Goal: Task Accomplishment & Management: Complete application form

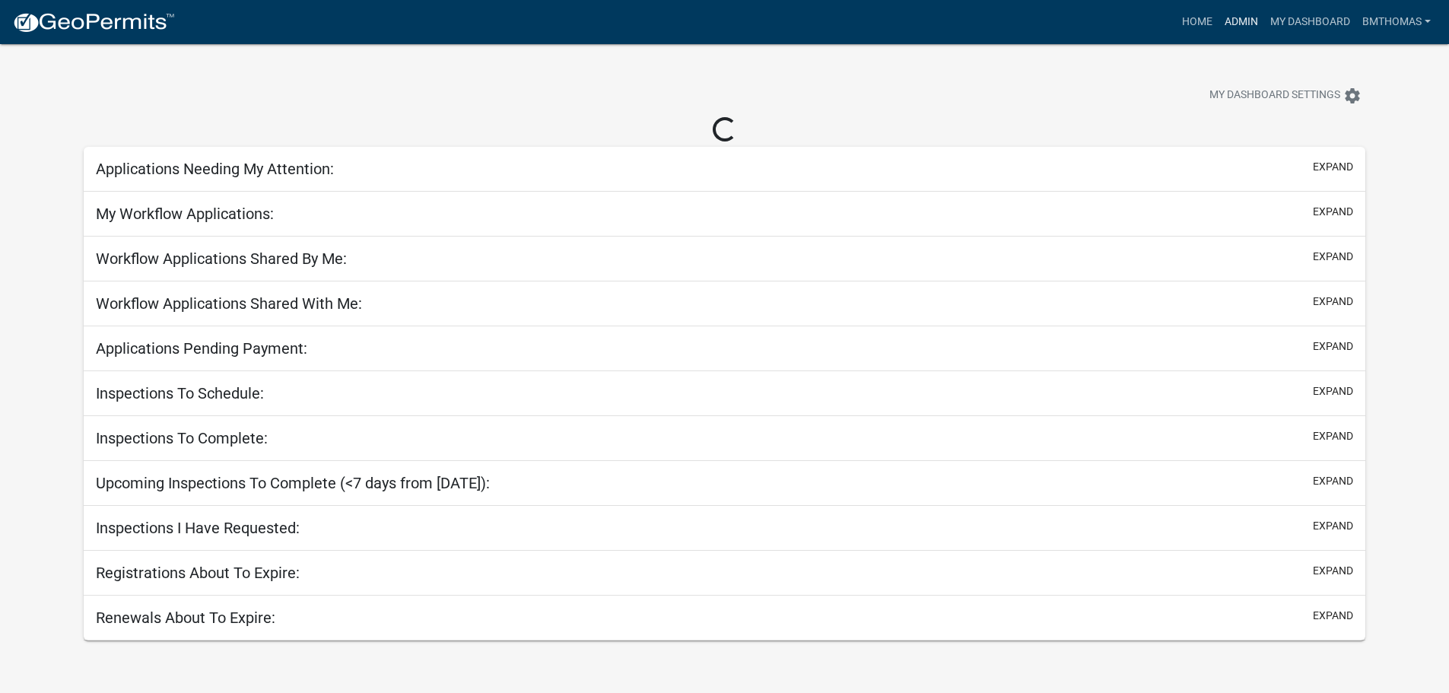
click at [1254, 14] on link "Admin" at bounding box center [1241, 22] width 46 height 29
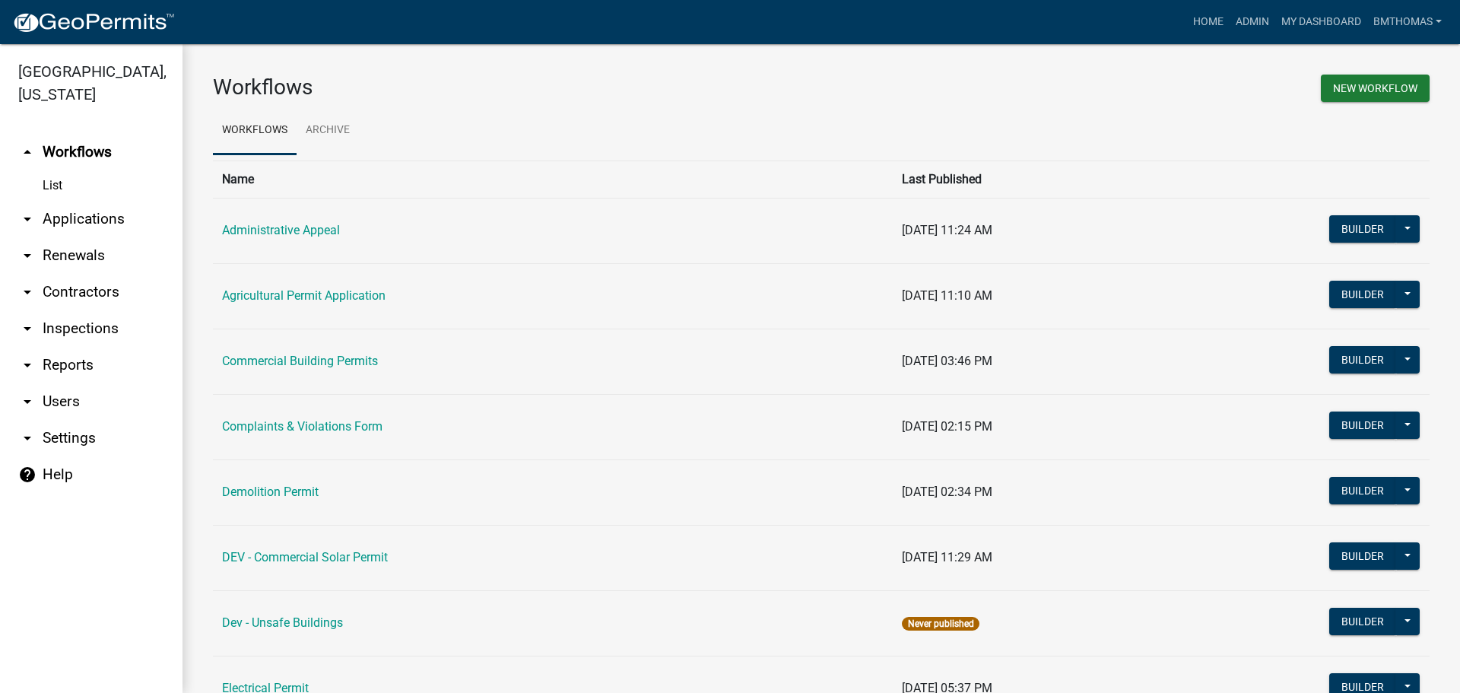
click at [81, 201] on link "arrow_drop_down Applications" at bounding box center [91, 219] width 183 height 37
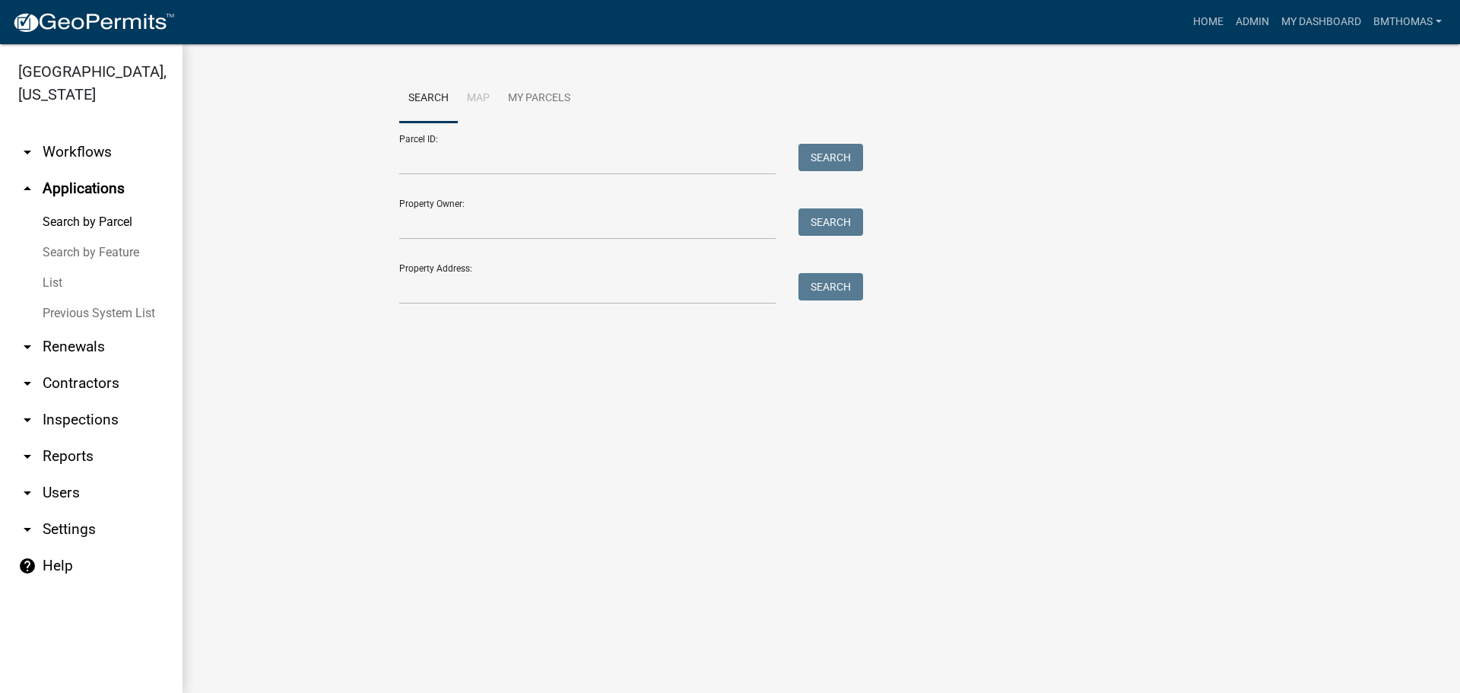
click at [64, 268] on link "List" at bounding box center [91, 283] width 183 height 30
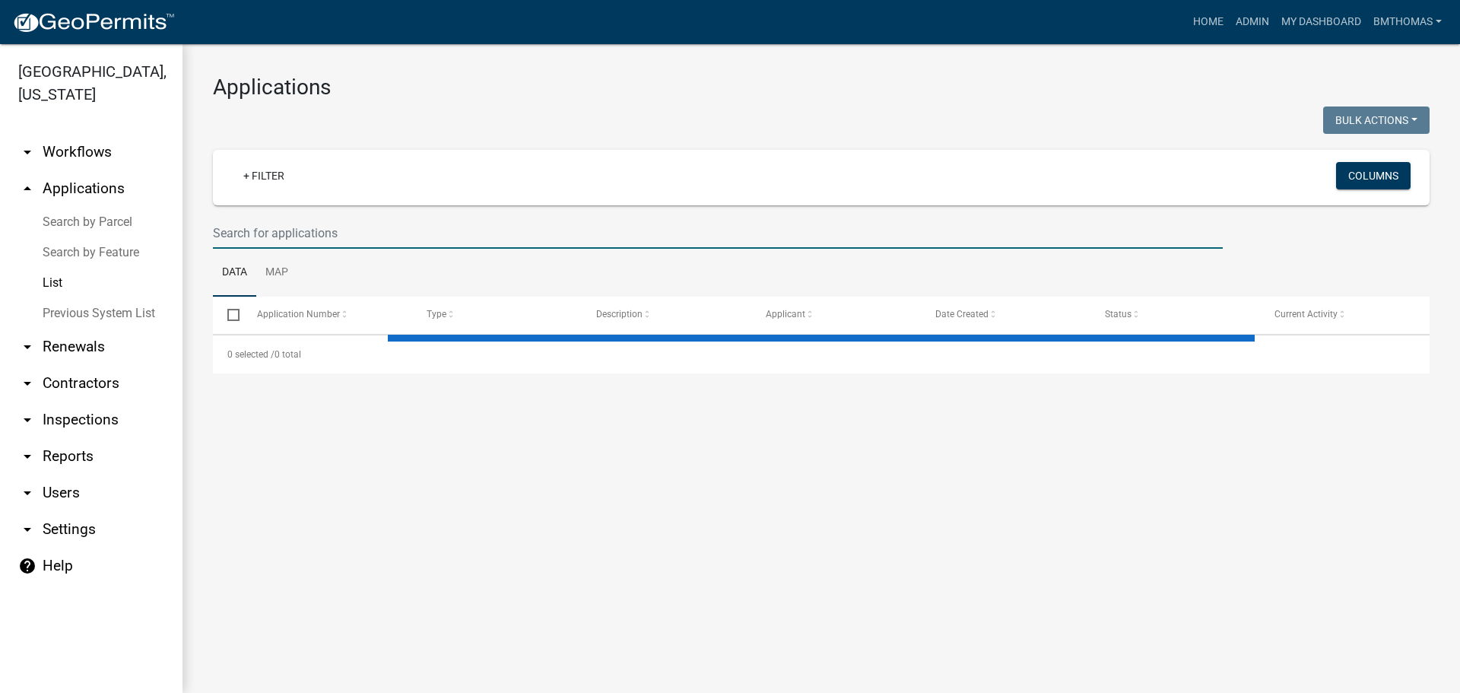
click at [357, 240] on input "text" at bounding box center [718, 233] width 1010 height 31
select select "3: 100"
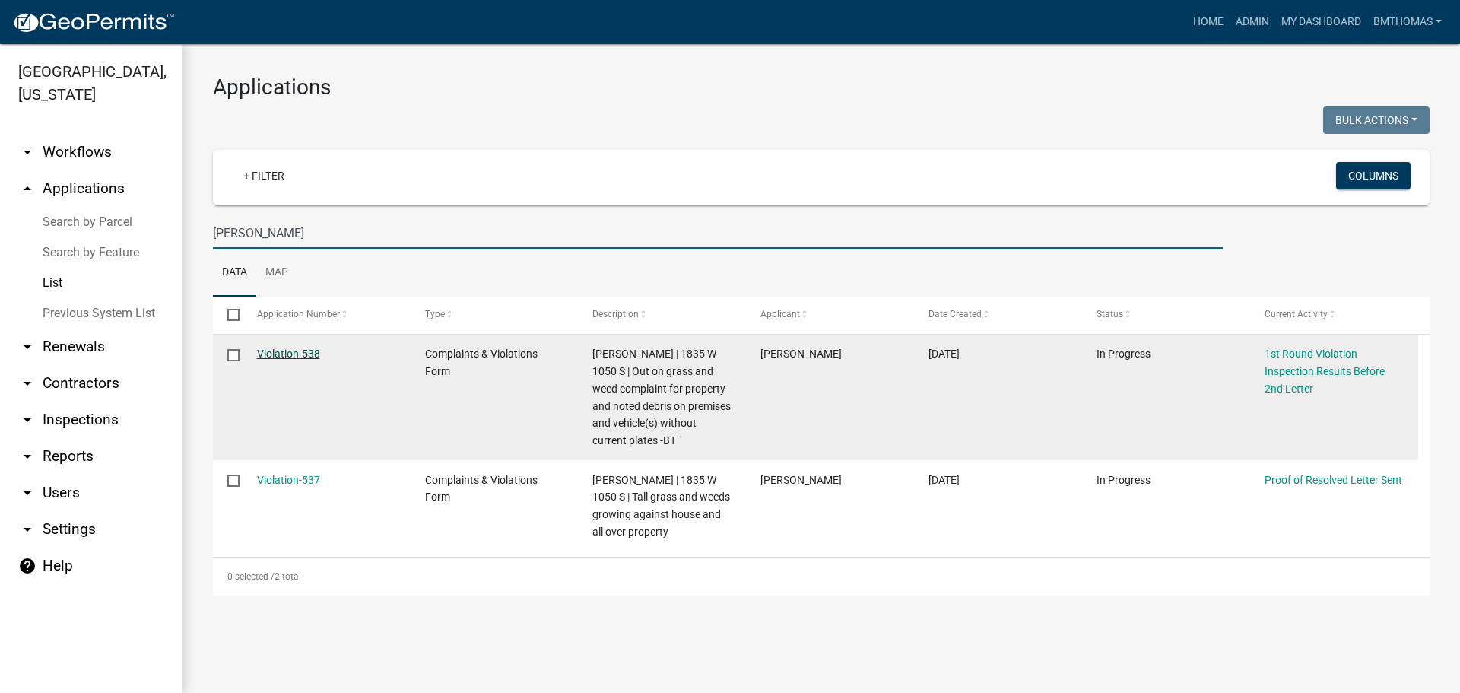
type input "[PERSON_NAME]"
click at [299, 354] on link "Violation-538" at bounding box center [288, 354] width 63 height 12
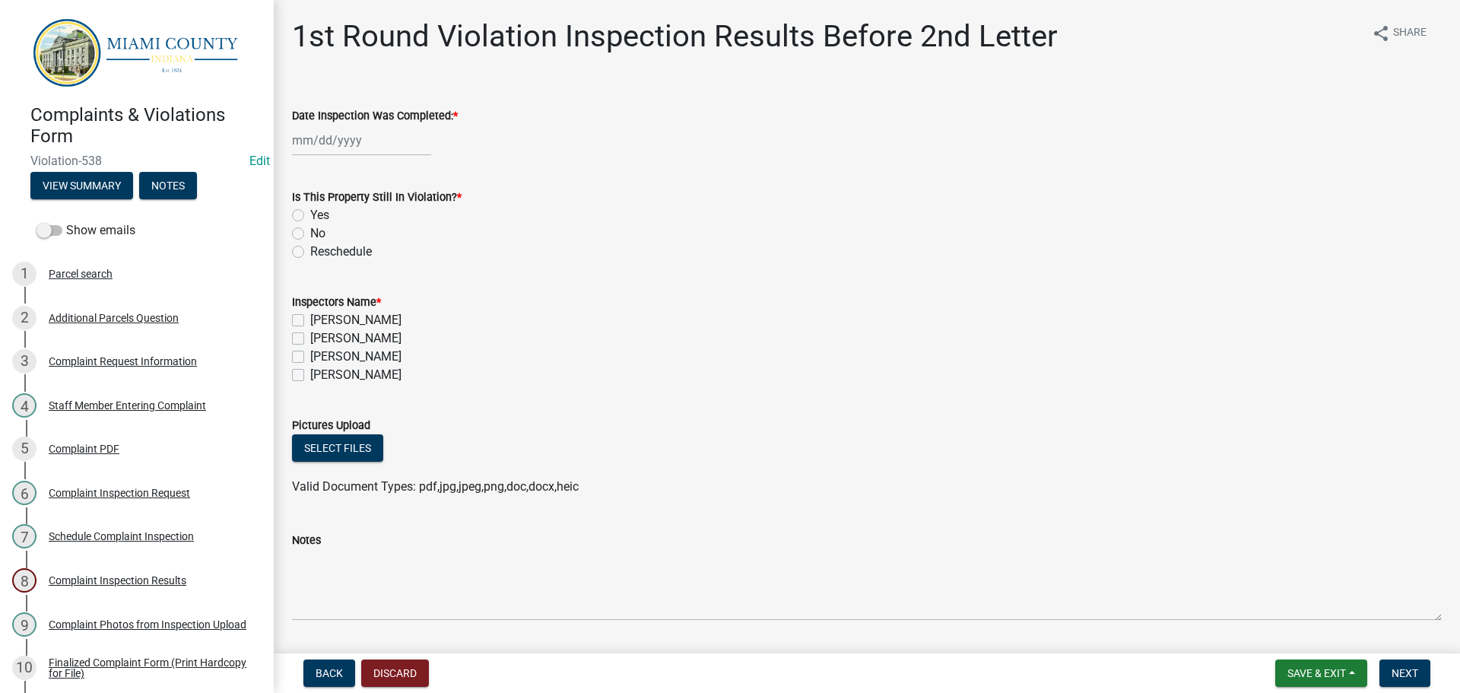
click at [334, 133] on div at bounding box center [361, 140] width 139 height 31
select select "10"
select select "2025"
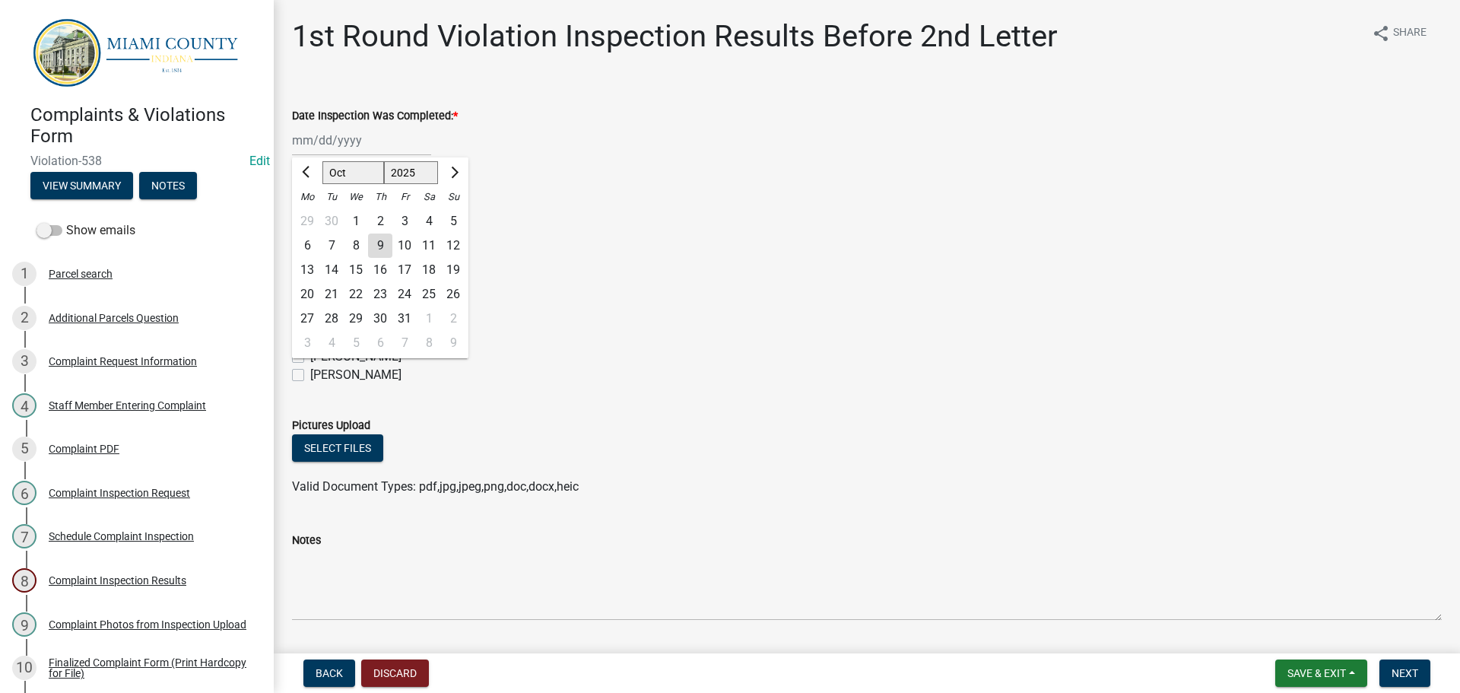
click at [362, 240] on div "8" at bounding box center [356, 245] width 24 height 24
type input "[DATE]"
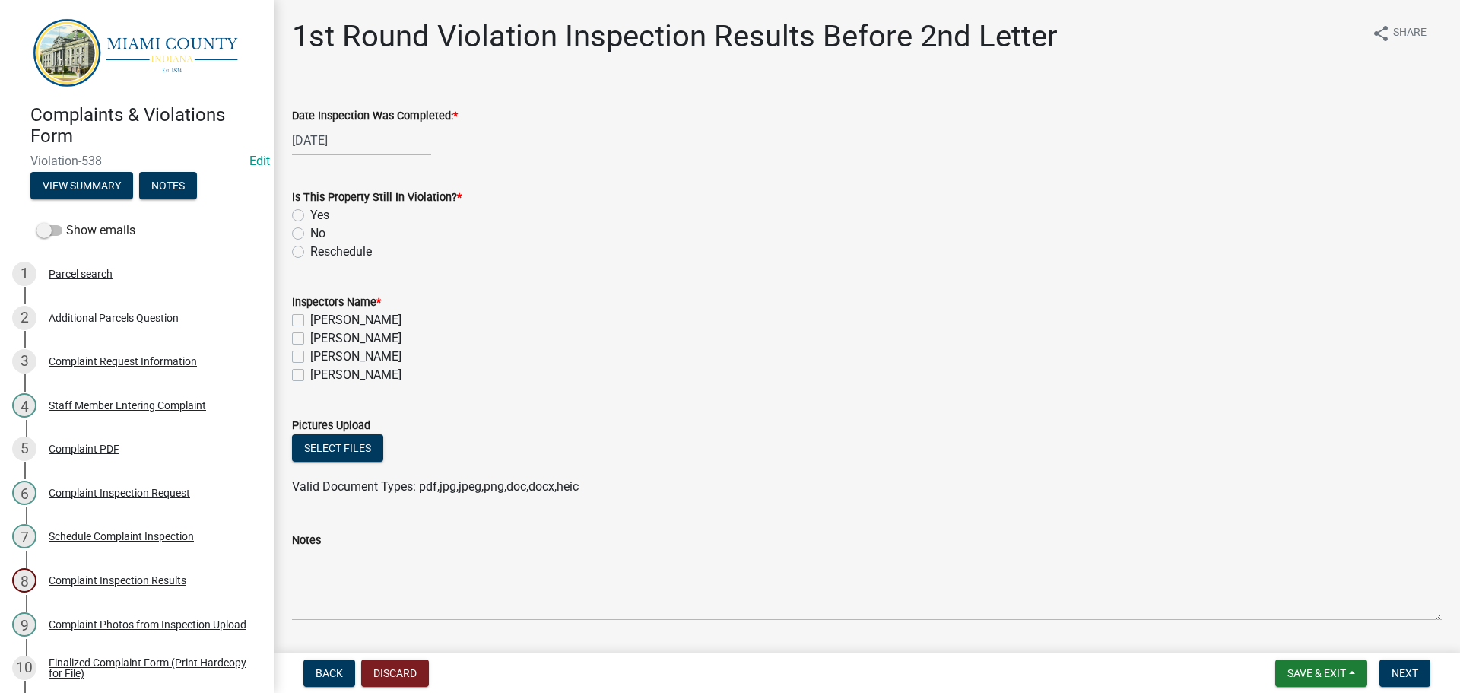
click at [310, 237] on label "No" at bounding box center [317, 233] width 15 height 18
click at [310, 234] on input "No" at bounding box center [315, 229] width 10 height 10
radio input "true"
click at [310, 353] on label "[PERSON_NAME]" at bounding box center [355, 357] width 91 height 18
click at [310, 353] on input "[PERSON_NAME]" at bounding box center [315, 353] width 10 height 10
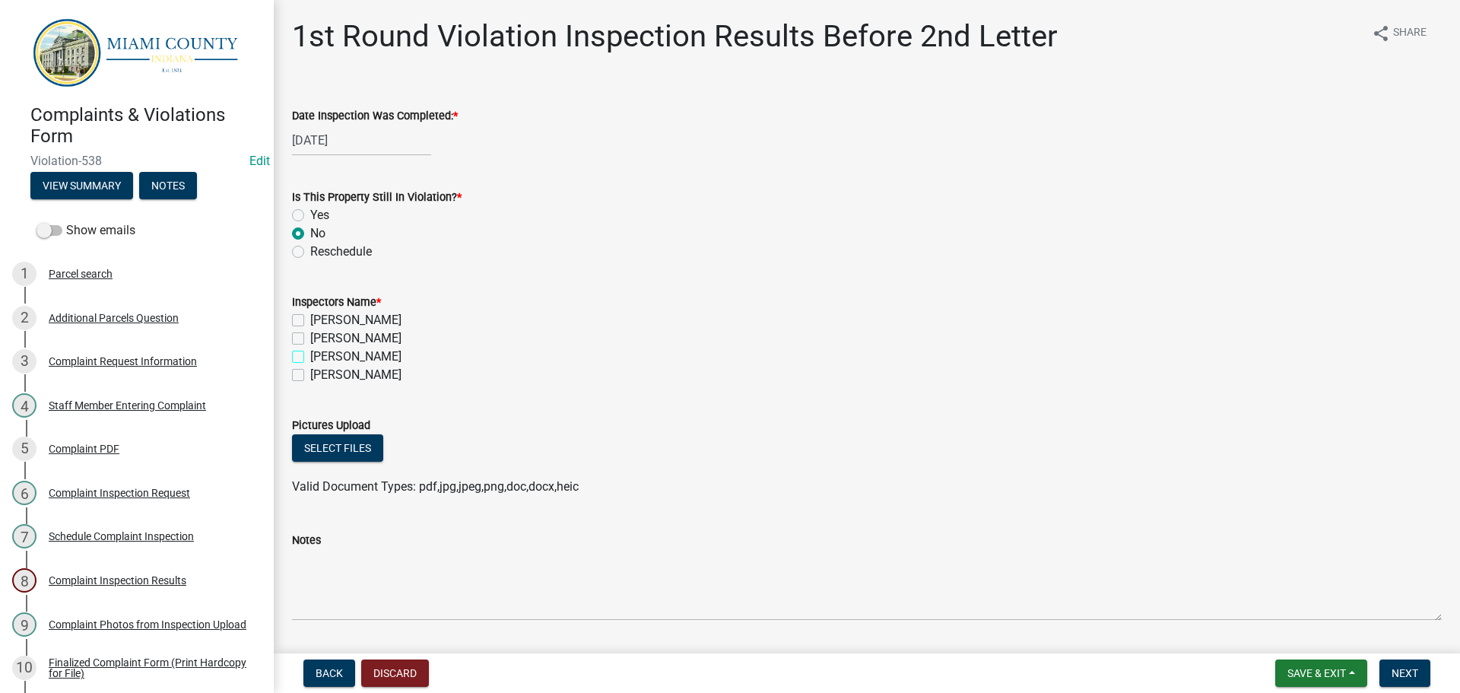
checkbox input "true"
checkbox input "false"
checkbox input "true"
checkbox input "false"
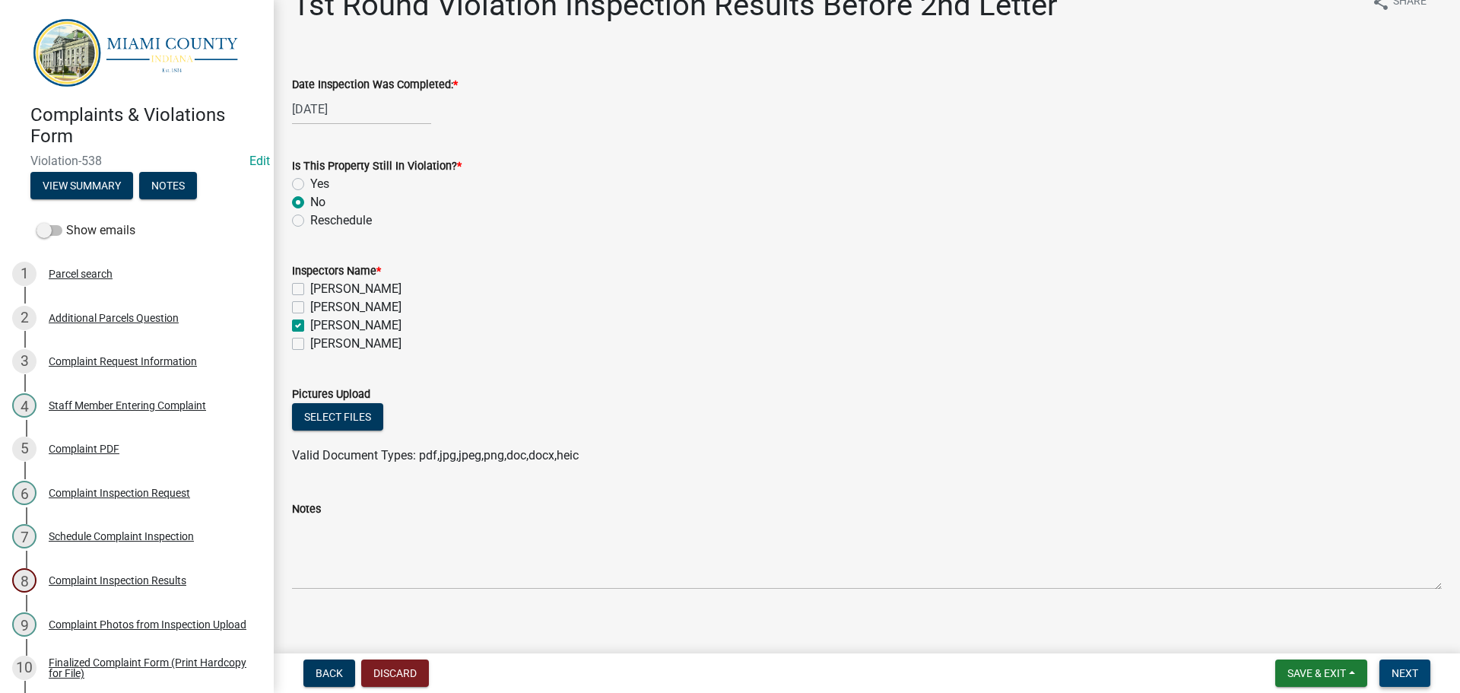
scroll to position [45, 0]
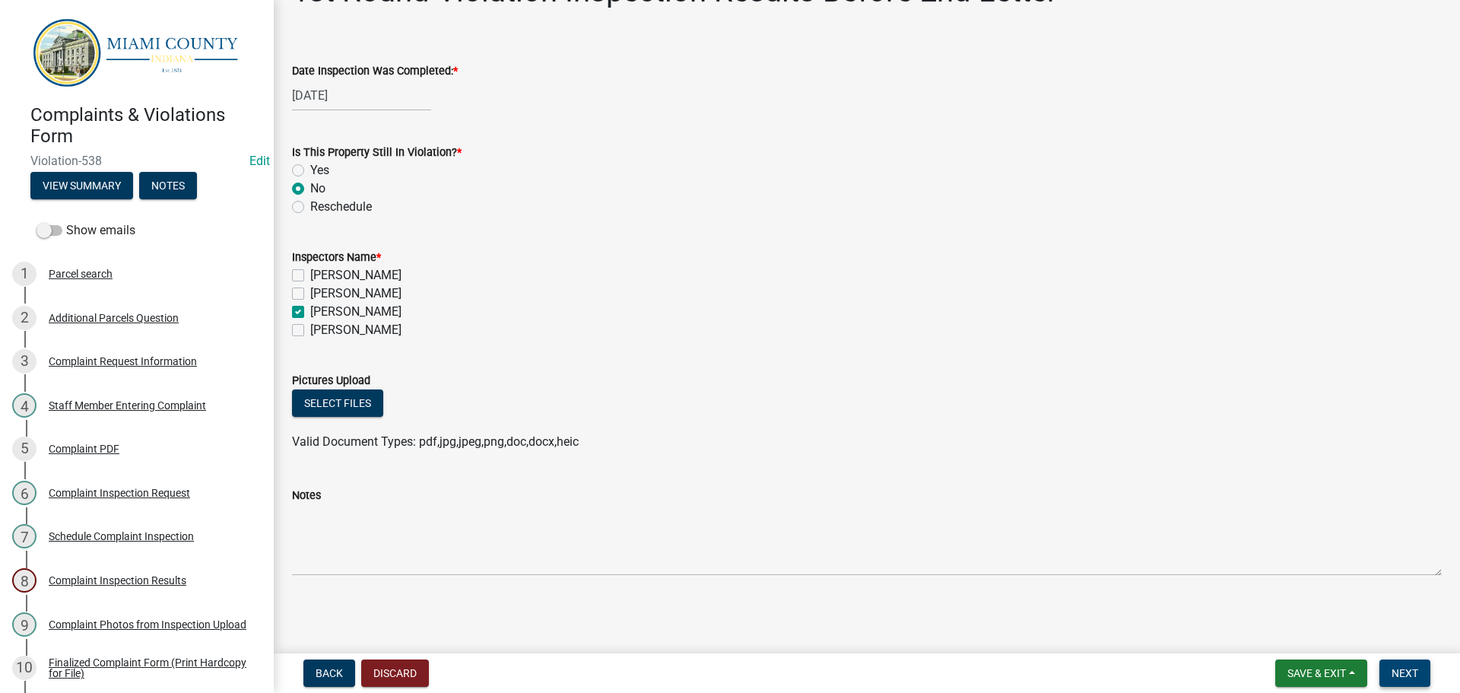
click at [1402, 668] on span "Next" at bounding box center [1405, 673] width 27 height 12
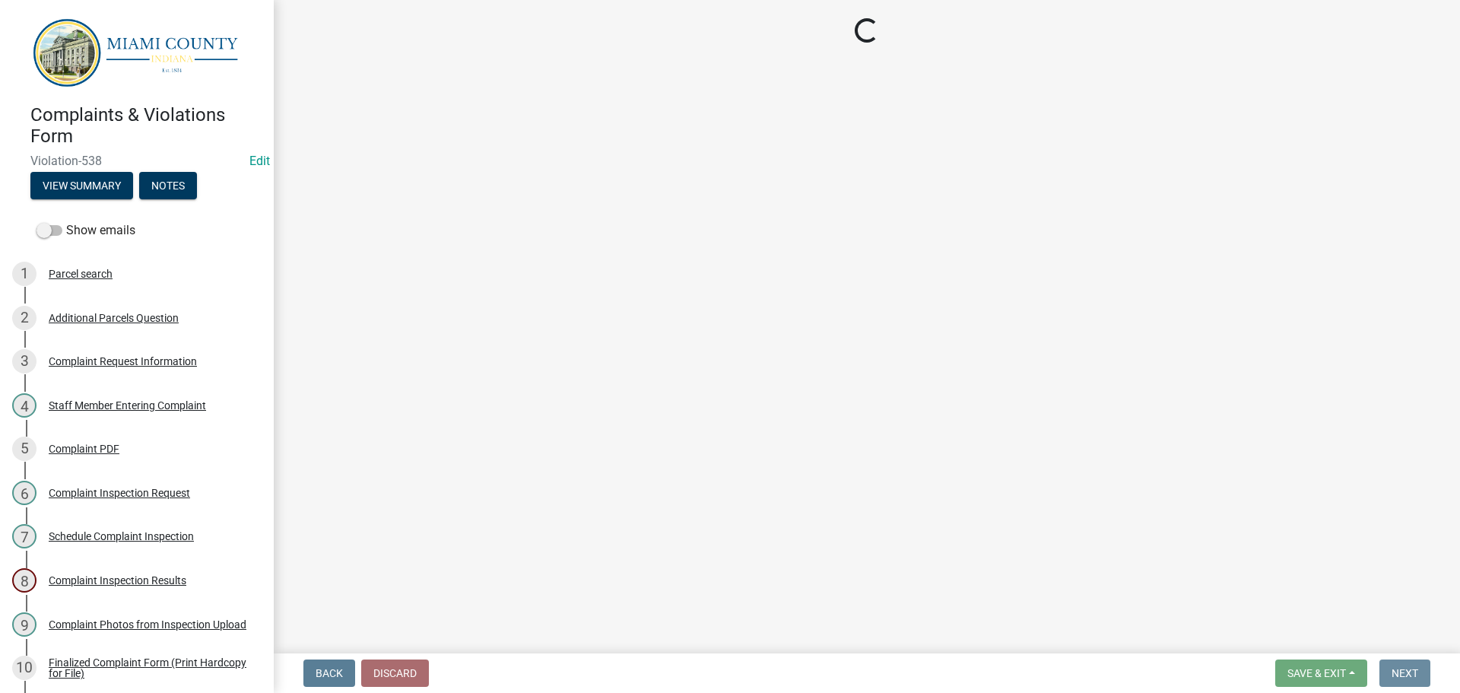
scroll to position [0, 0]
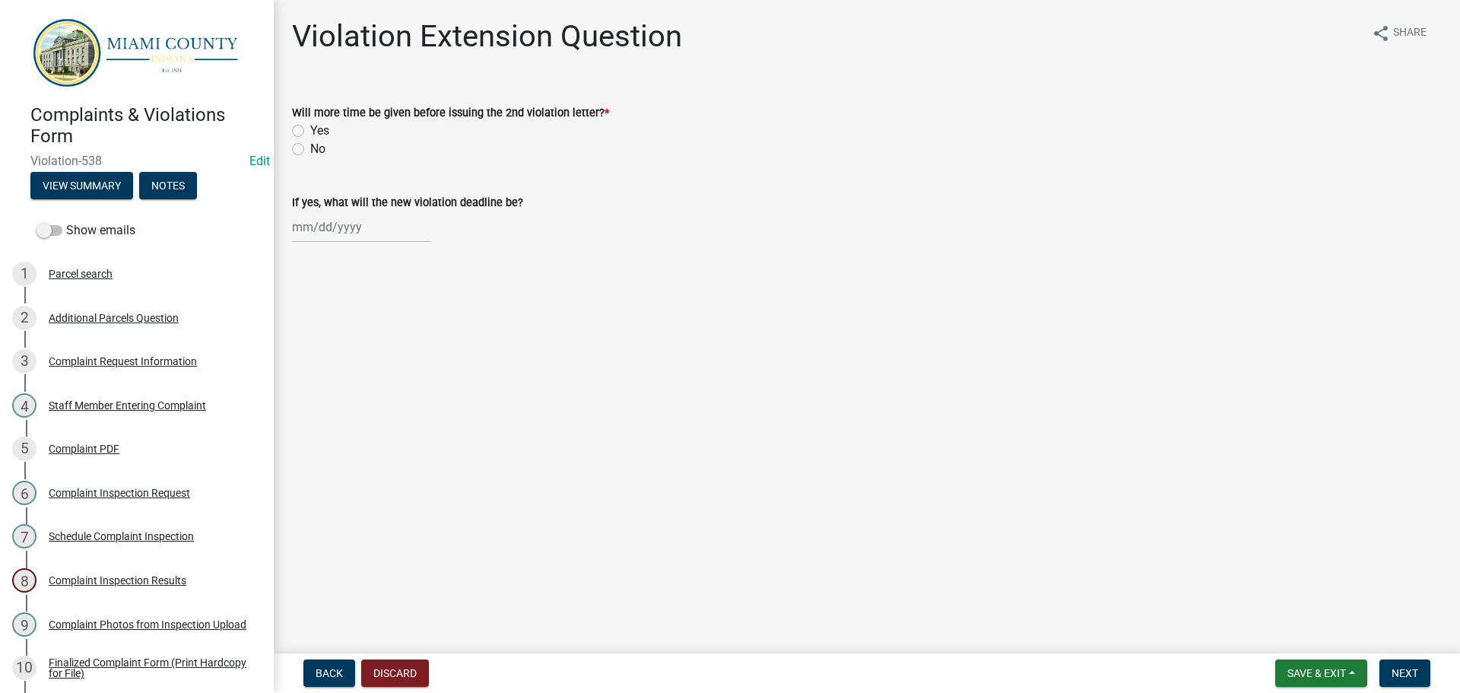
click at [310, 145] on label "No" at bounding box center [317, 149] width 15 height 18
click at [310, 145] on input "No" at bounding box center [315, 145] width 10 height 10
radio input "true"
click at [1414, 673] on span "Next" at bounding box center [1405, 673] width 27 height 12
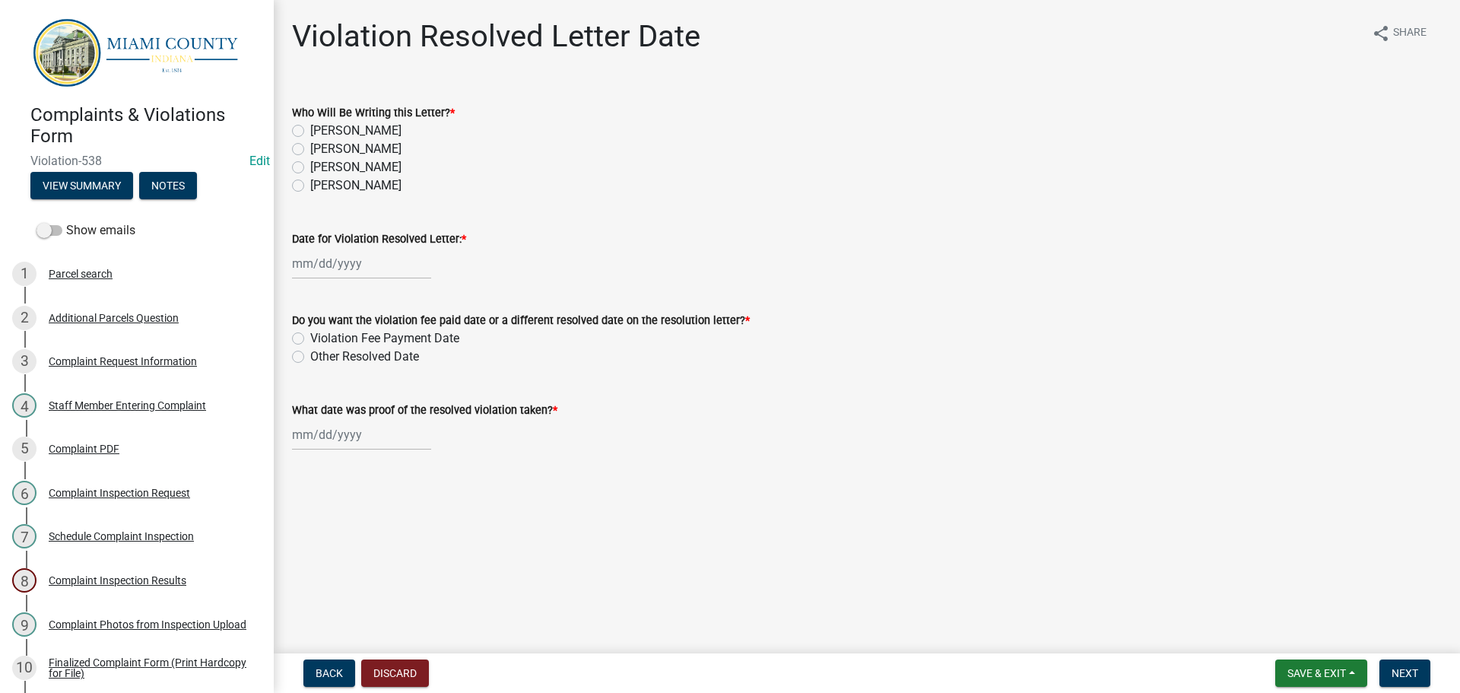
click at [310, 169] on label "[PERSON_NAME]" at bounding box center [355, 167] width 91 height 18
click at [310, 168] on input "[PERSON_NAME]" at bounding box center [315, 163] width 10 height 10
radio input "true"
click at [337, 266] on div at bounding box center [361, 263] width 139 height 31
select select "10"
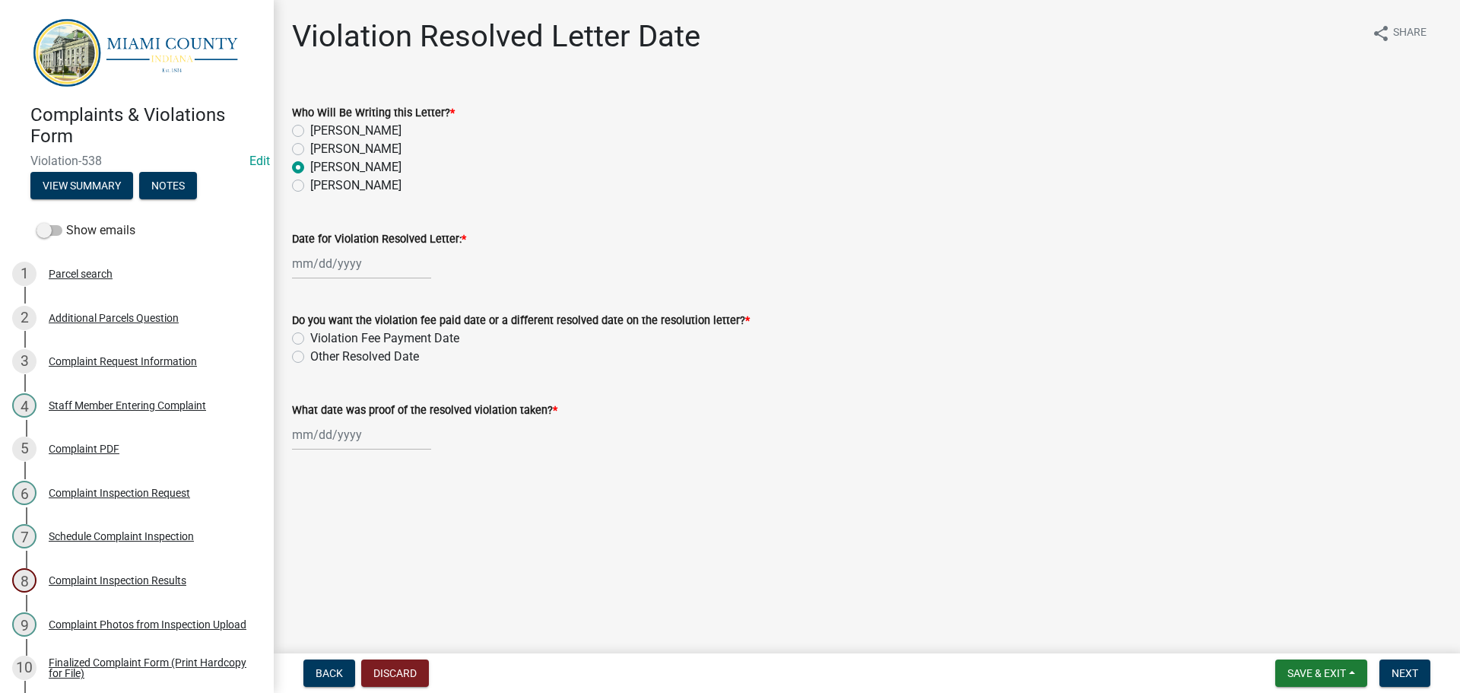
select select "2025"
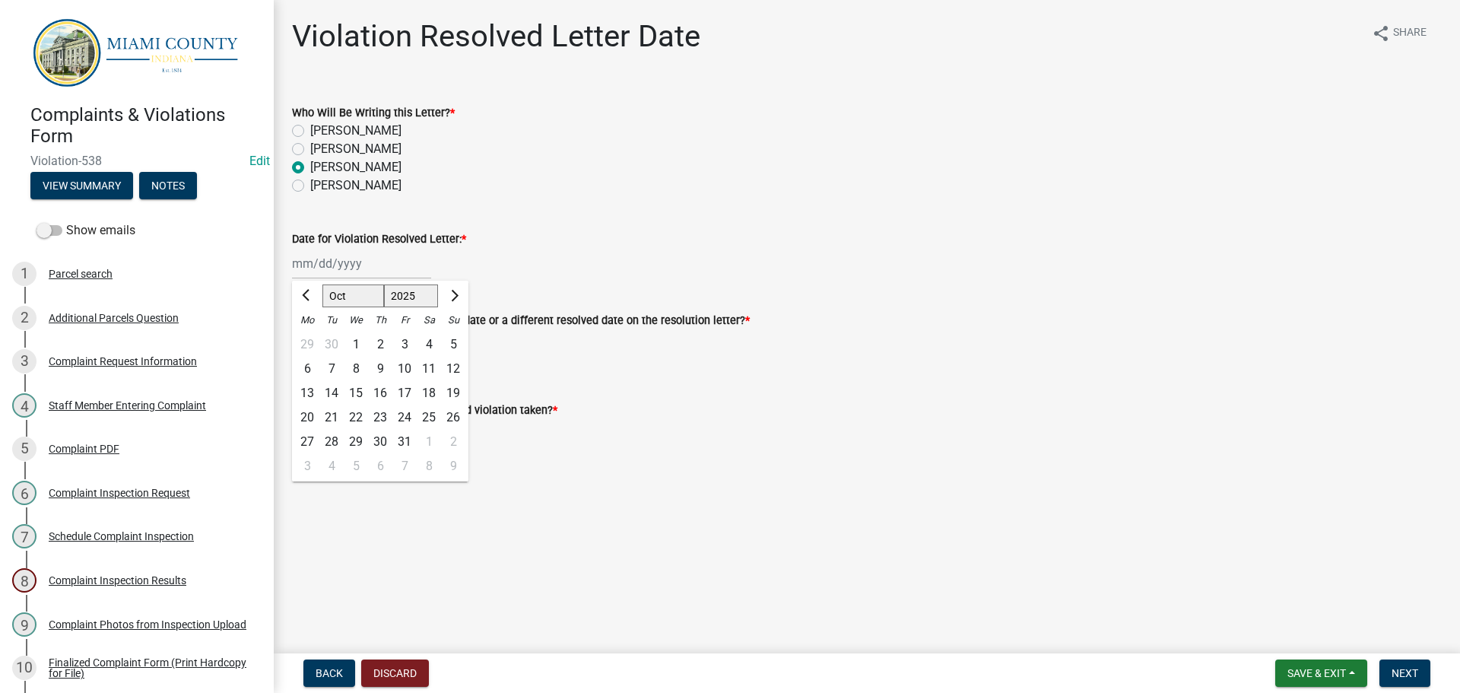
click at [601, 488] on main "Violation Resolved Letter Date share Share Who Will Be Writing this Letter? * […" at bounding box center [867, 323] width 1186 height 647
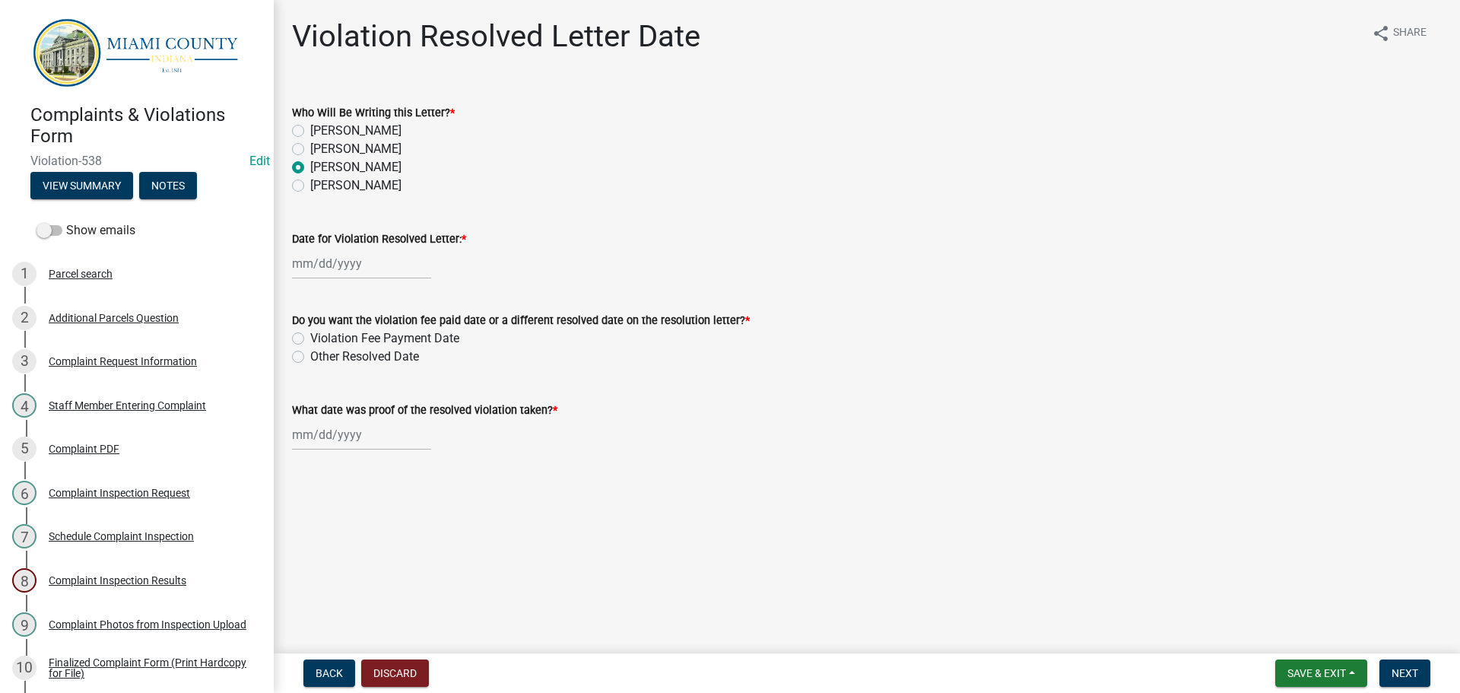
click at [376, 263] on div at bounding box center [361, 263] width 139 height 31
select select "10"
select select "2025"
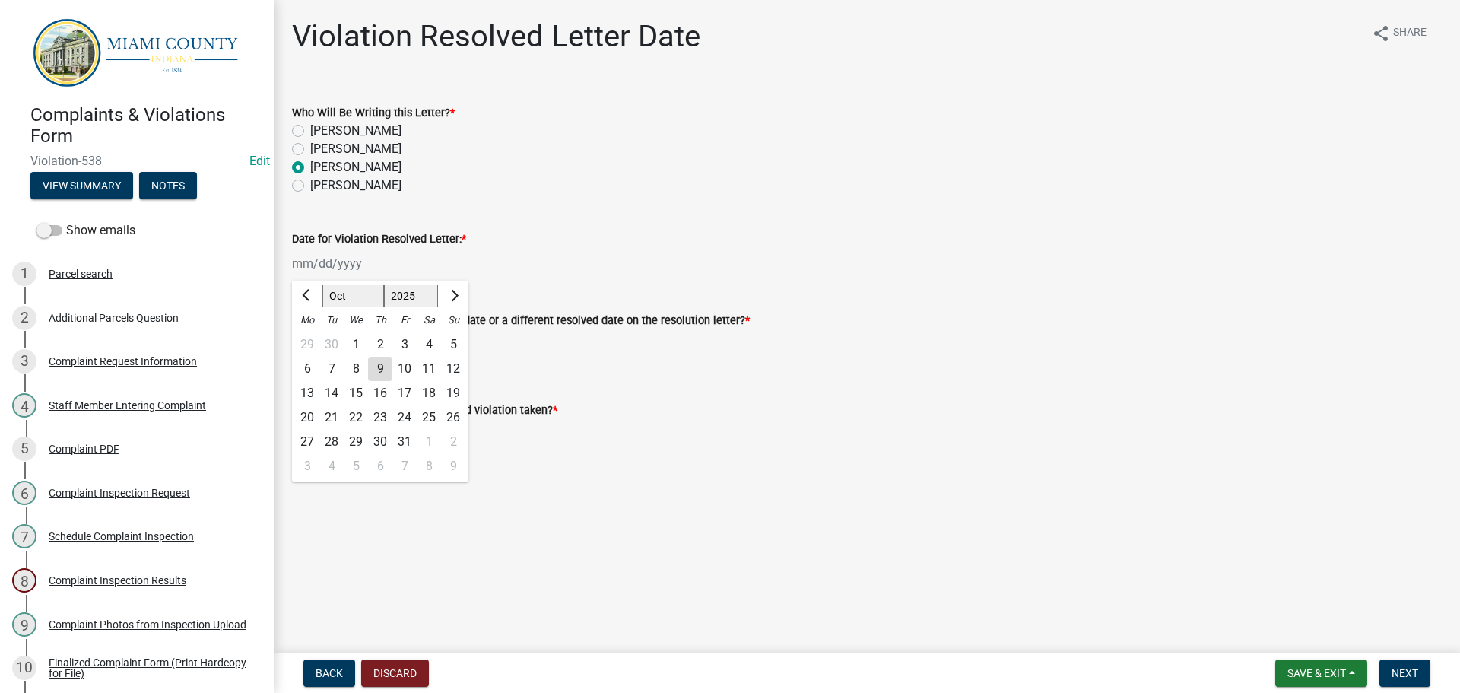
click at [383, 371] on div "9" at bounding box center [380, 369] width 24 height 24
type input "[DATE]"
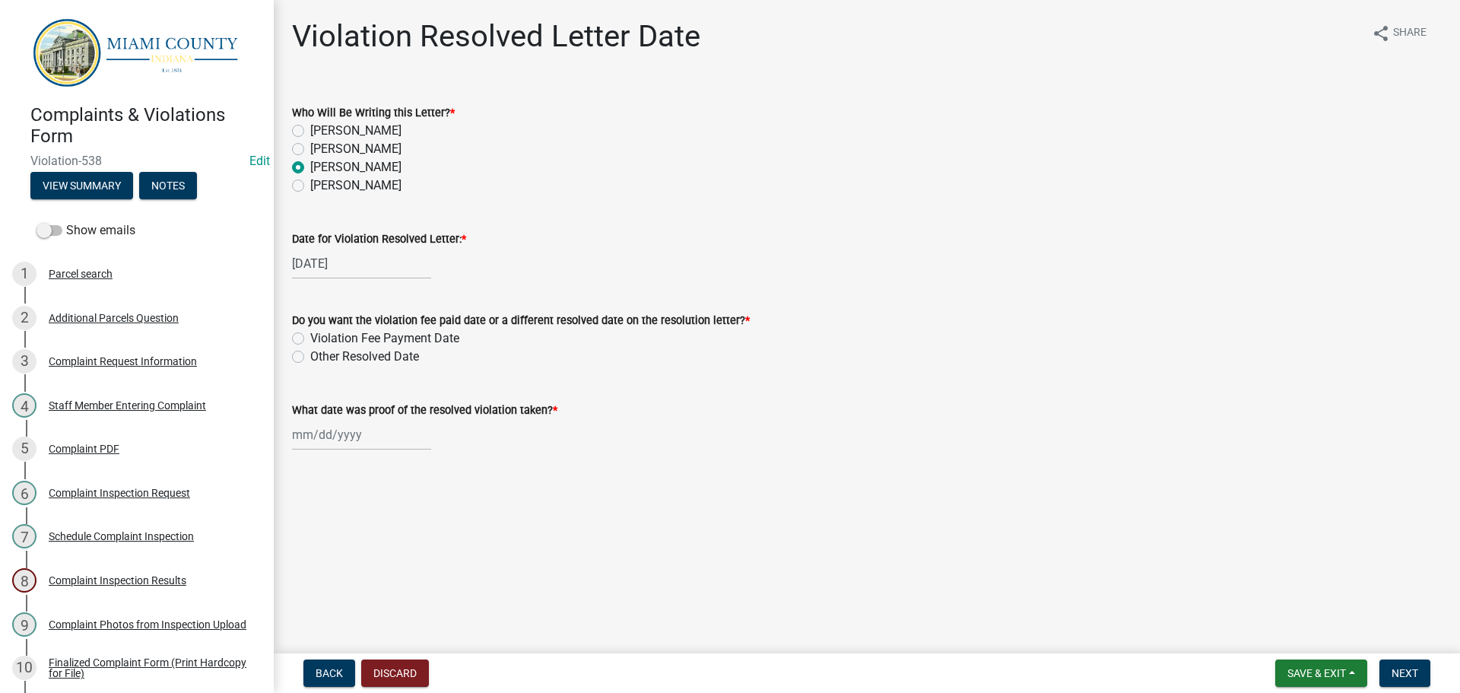
click at [310, 357] on label "Other Resolved Date" at bounding box center [364, 357] width 109 height 18
click at [310, 357] on input "Other Resolved Date" at bounding box center [315, 353] width 10 height 10
radio input "true"
click at [363, 446] on div at bounding box center [361, 434] width 139 height 31
select select "10"
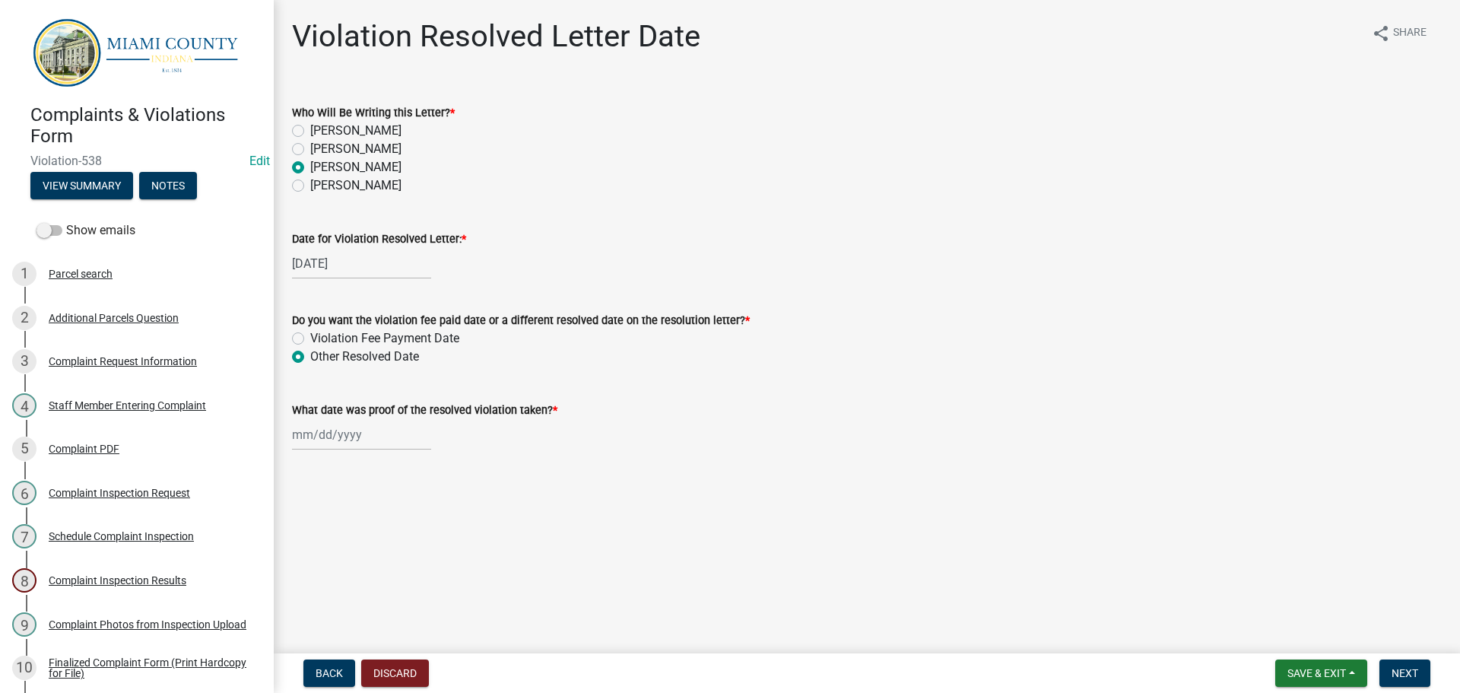
select select "2025"
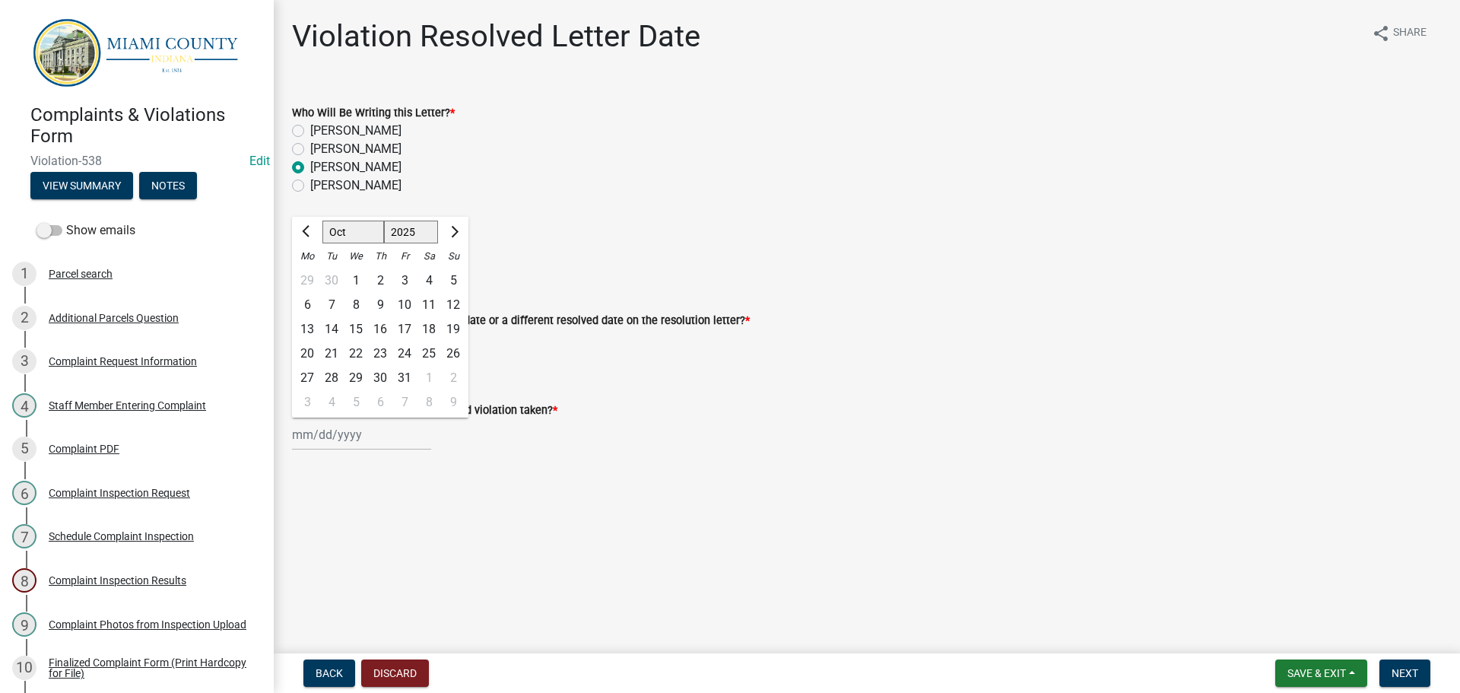
click at [437, 509] on main "Violation Resolved Letter Date share Share Who Will Be Writing this Letter? * […" at bounding box center [867, 323] width 1186 height 647
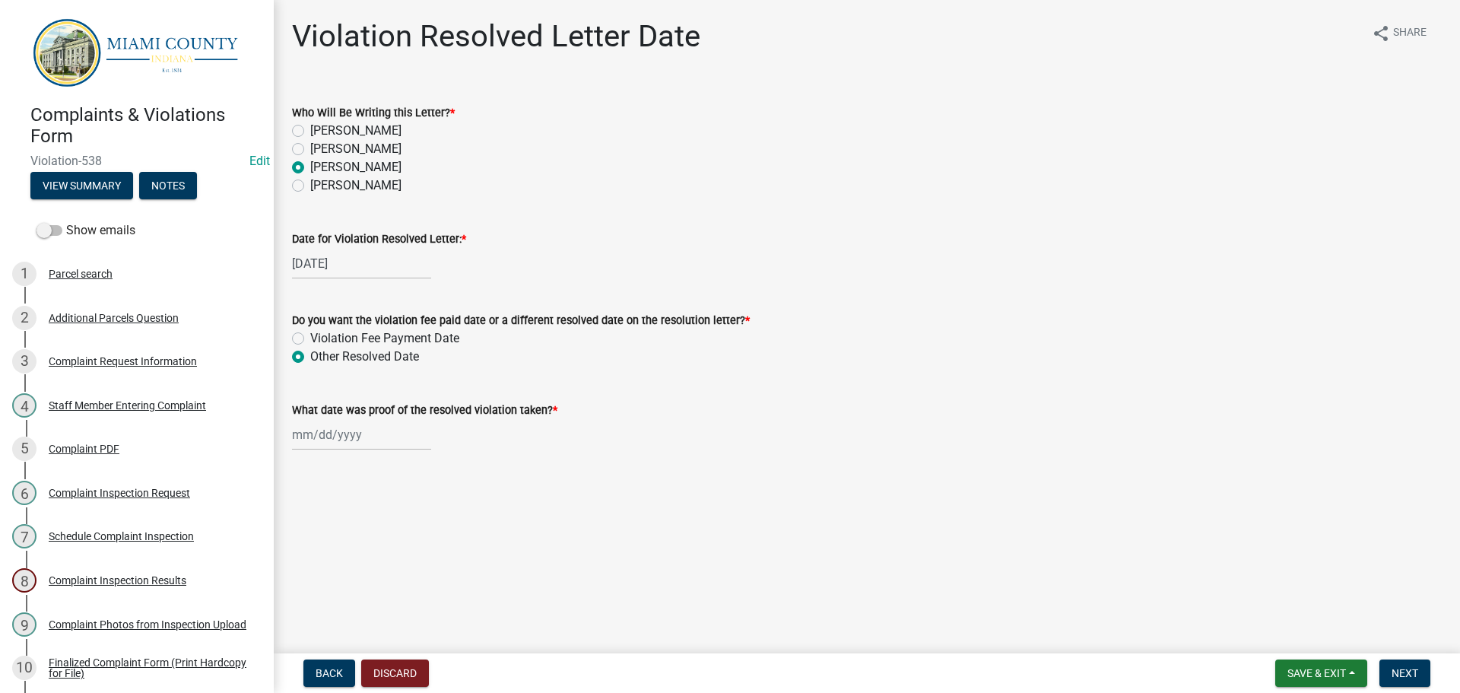
select select "10"
select select "2025"
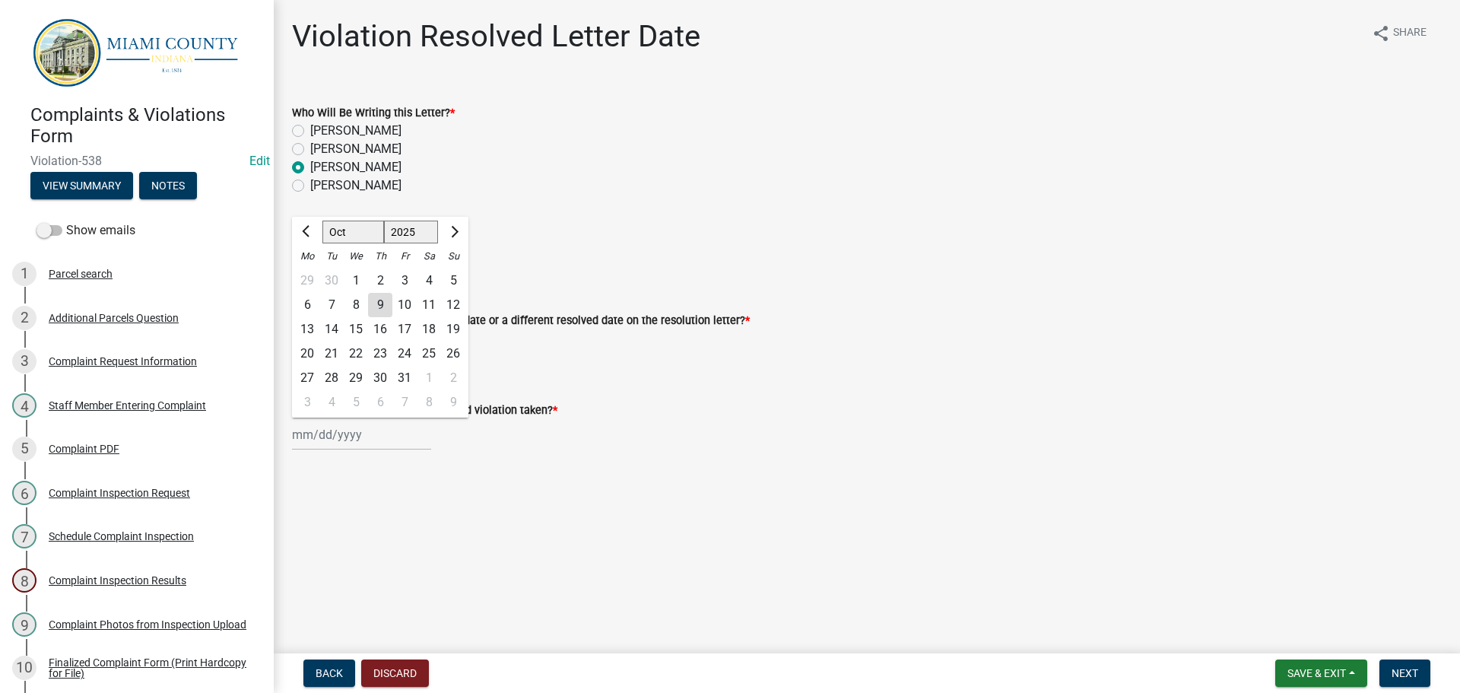
drag, startPoint x: 366, startPoint y: 437, endPoint x: 383, endPoint y: 427, distance: 19.8
click at [366, 437] on div "[PERSON_NAME] Feb Mar Apr [PERSON_NAME][DATE] Oct Nov [DATE] 1526 1527 1528 152…" at bounding box center [361, 434] width 139 height 31
click at [358, 306] on div "8" at bounding box center [356, 305] width 24 height 24
type input "[DATE]"
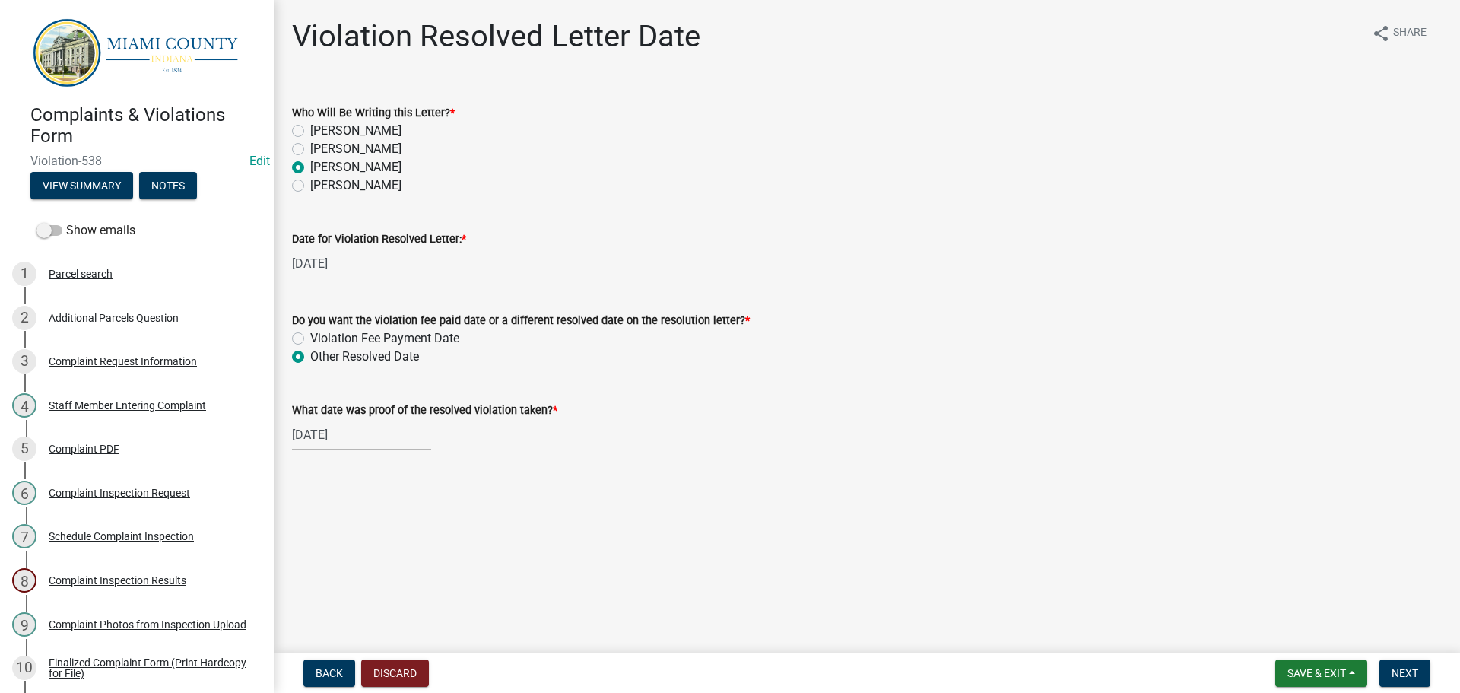
click at [686, 501] on main "Violation Resolved Letter Date share Share Who Will Be Writing this Letter? * […" at bounding box center [867, 323] width 1186 height 647
click at [1398, 672] on span "Next" at bounding box center [1405, 673] width 27 height 12
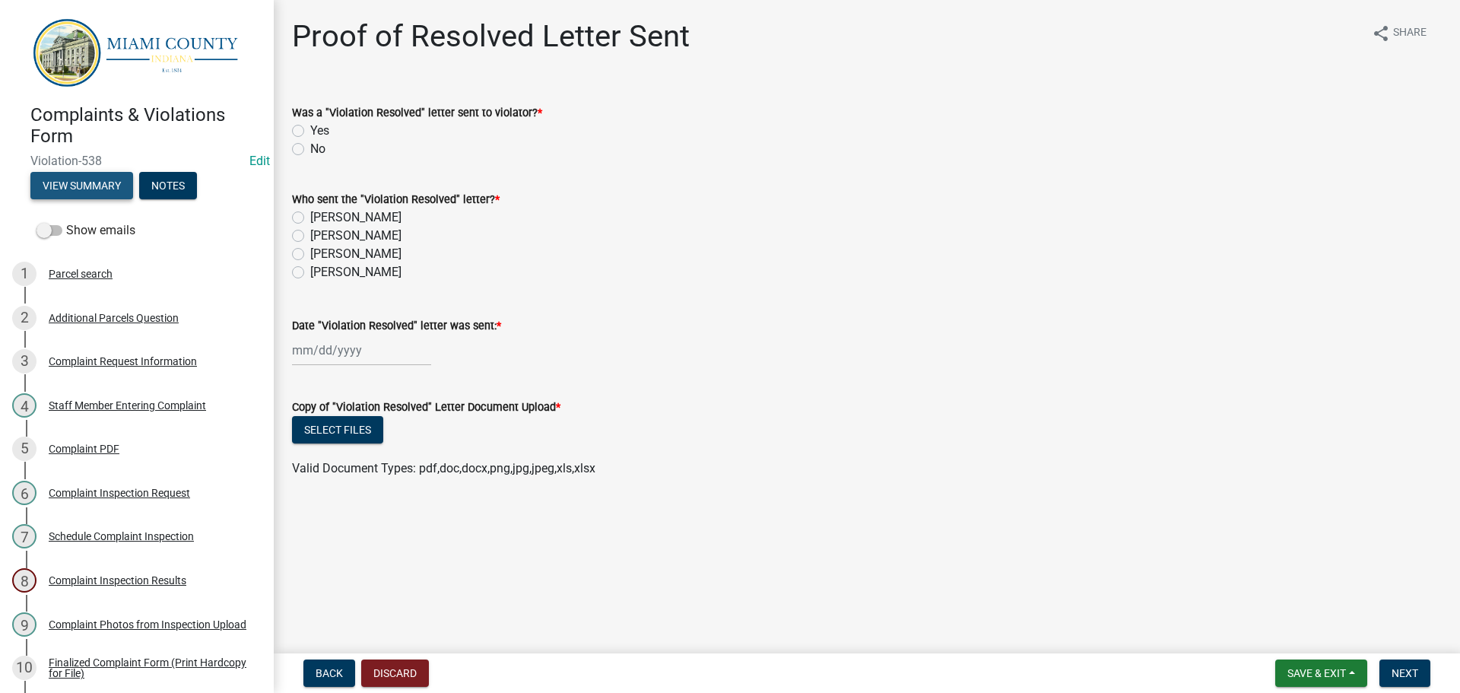
click at [67, 192] on button "View Summary" at bounding box center [81, 185] width 103 height 27
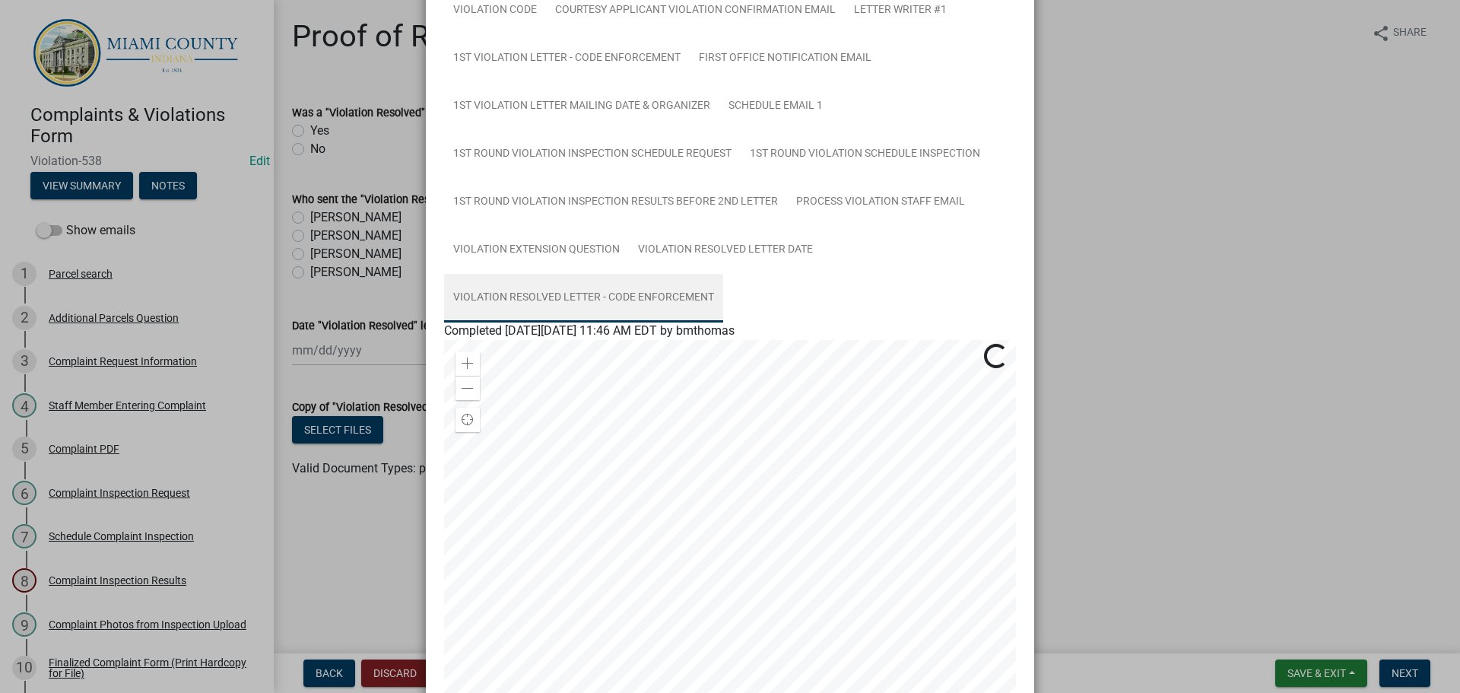
click at [595, 297] on link "Violation Resolved Letter - Code Enforcement" at bounding box center [583, 298] width 279 height 49
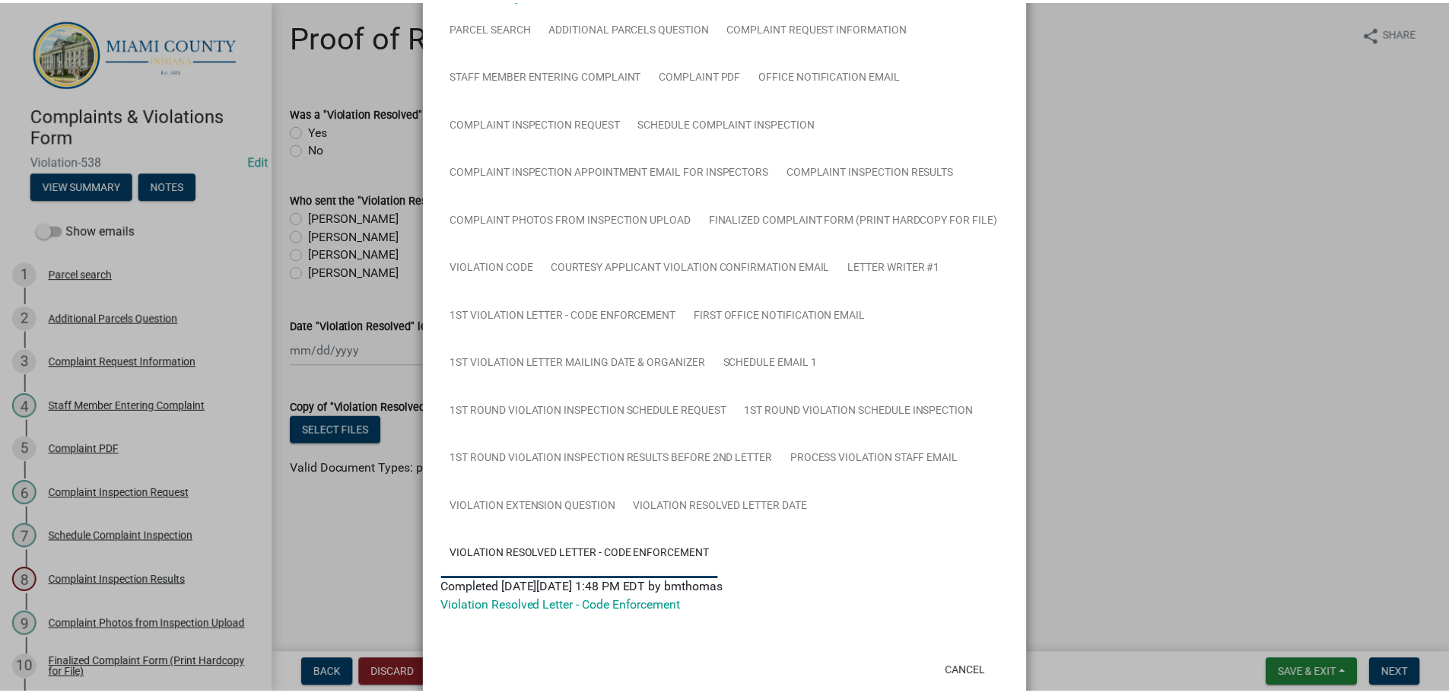
scroll to position [133, 0]
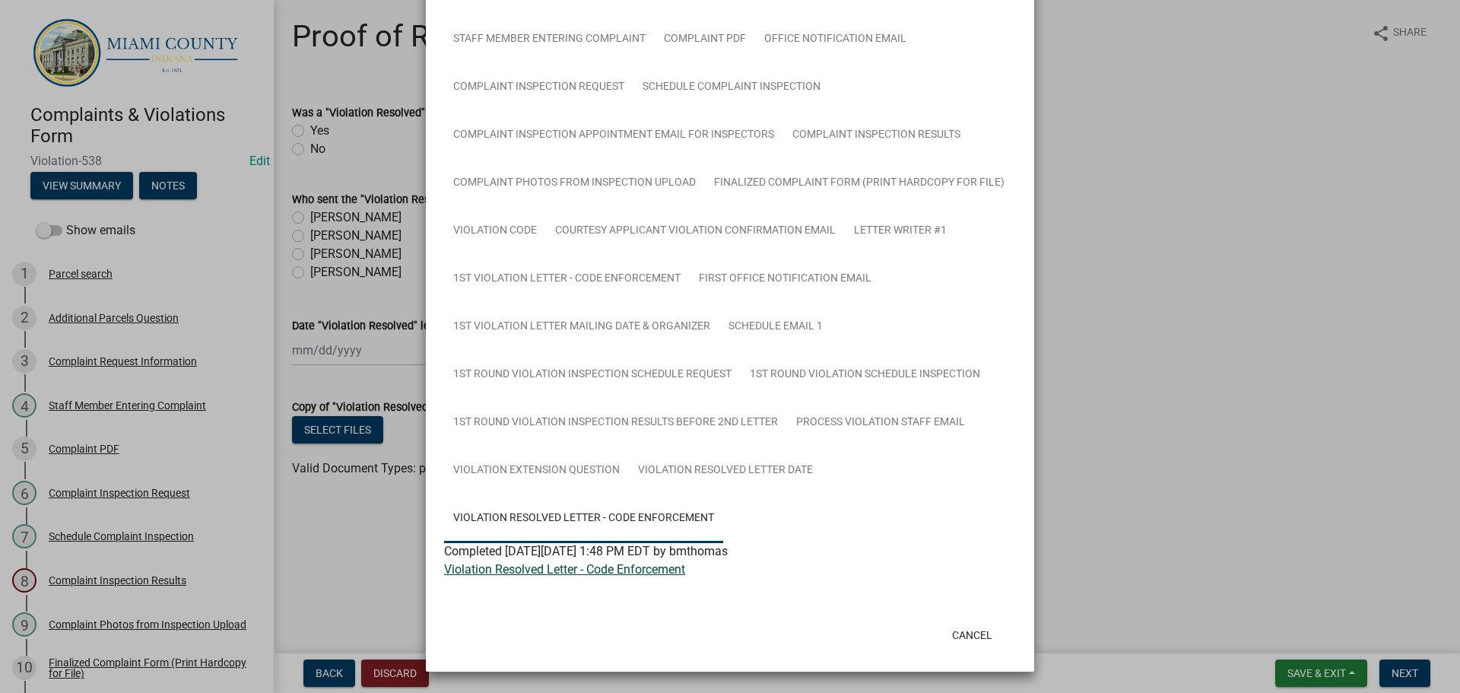
click at [594, 570] on link "Violation Resolved Letter - Code Enforcement" at bounding box center [564, 569] width 241 height 14
click at [961, 637] on button "Cancel" at bounding box center [972, 634] width 65 height 27
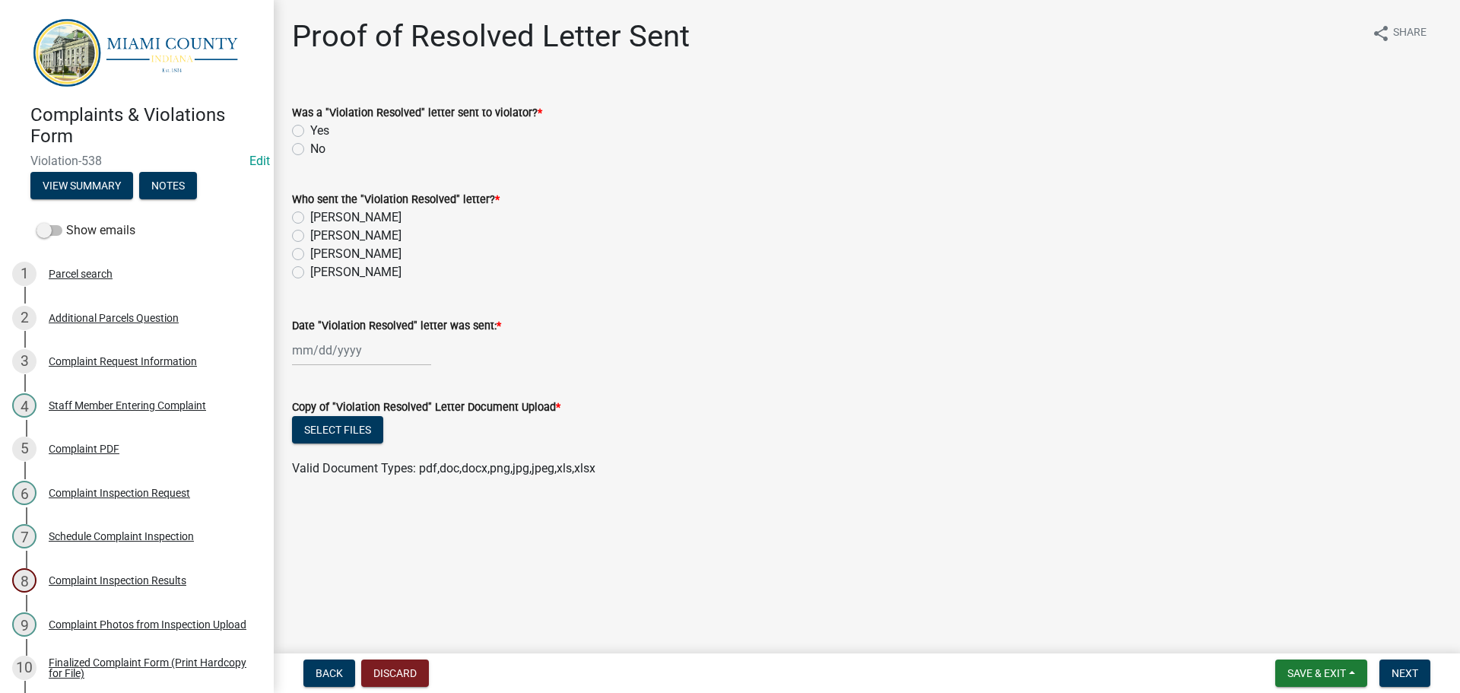
click at [310, 129] on label "Yes" at bounding box center [319, 131] width 19 height 18
click at [310, 129] on input "Yes" at bounding box center [315, 127] width 10 height 10
radio input "true"
click at [310, 253] on label "[PERSON_NAME]" at bounding box center [355, 254] width 91 height 18
click at [310, 253] on input "[PERSON_NAME]" at bounding box center [315, 250] width 10 height 10
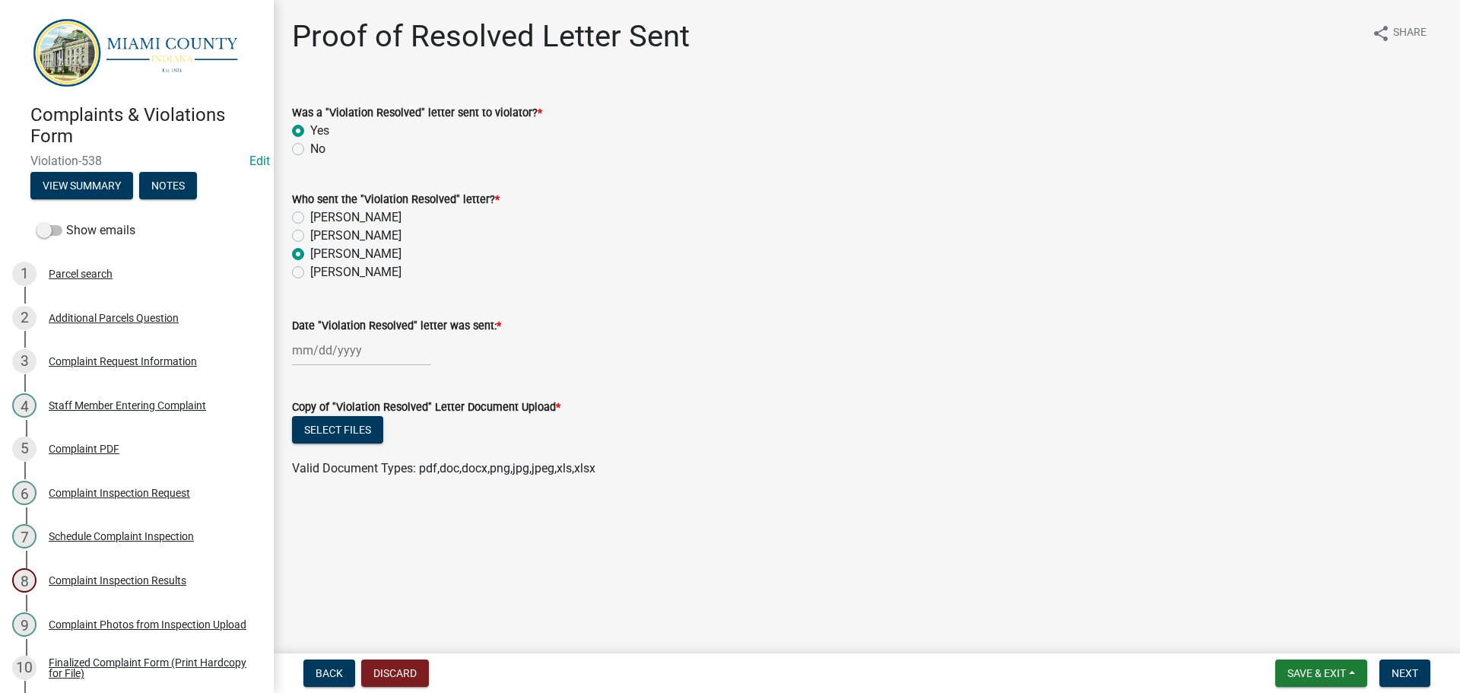
radio input "true"
click at [341, 344] on div at bounding box center [361, 350] width 139 height 31
select select "10"
select select "2025"
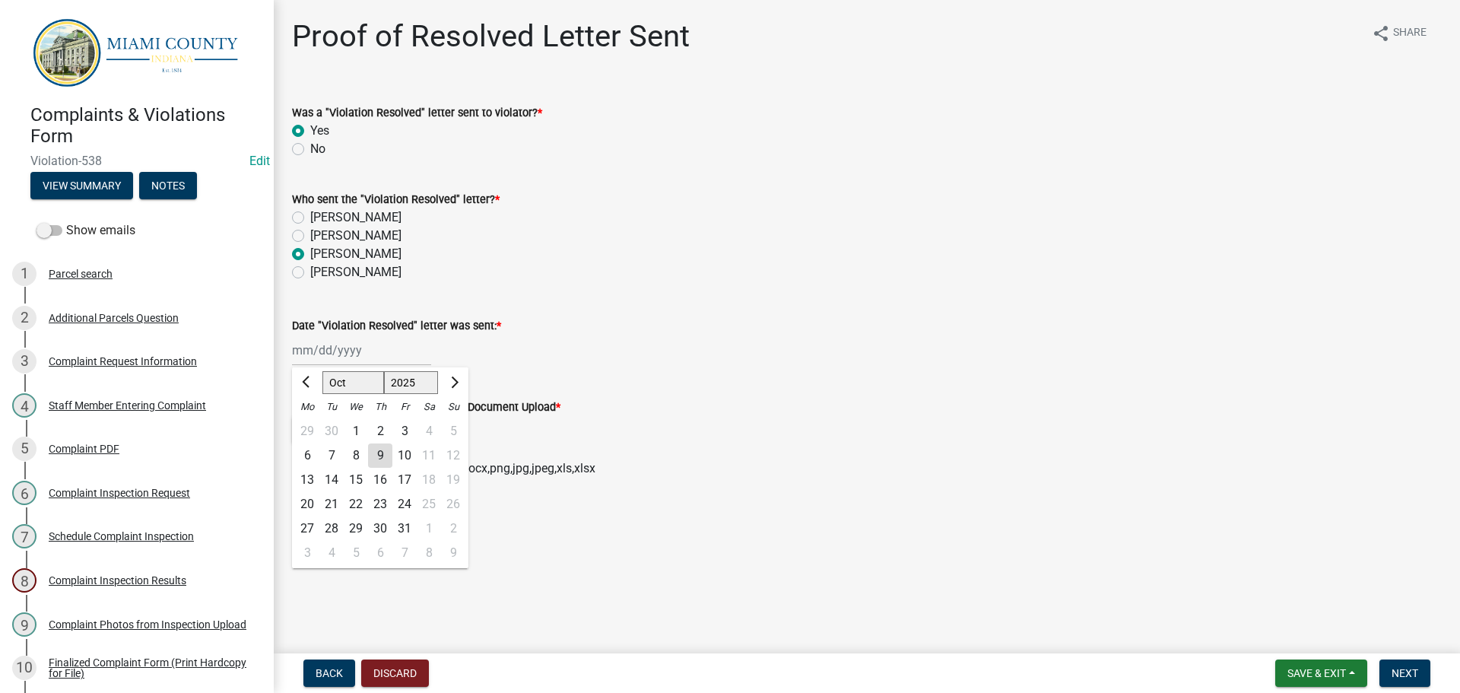
click at [383, 453] on div "9" at bounding box center [380, 455] width 24 height 24
type input "[DATE]"
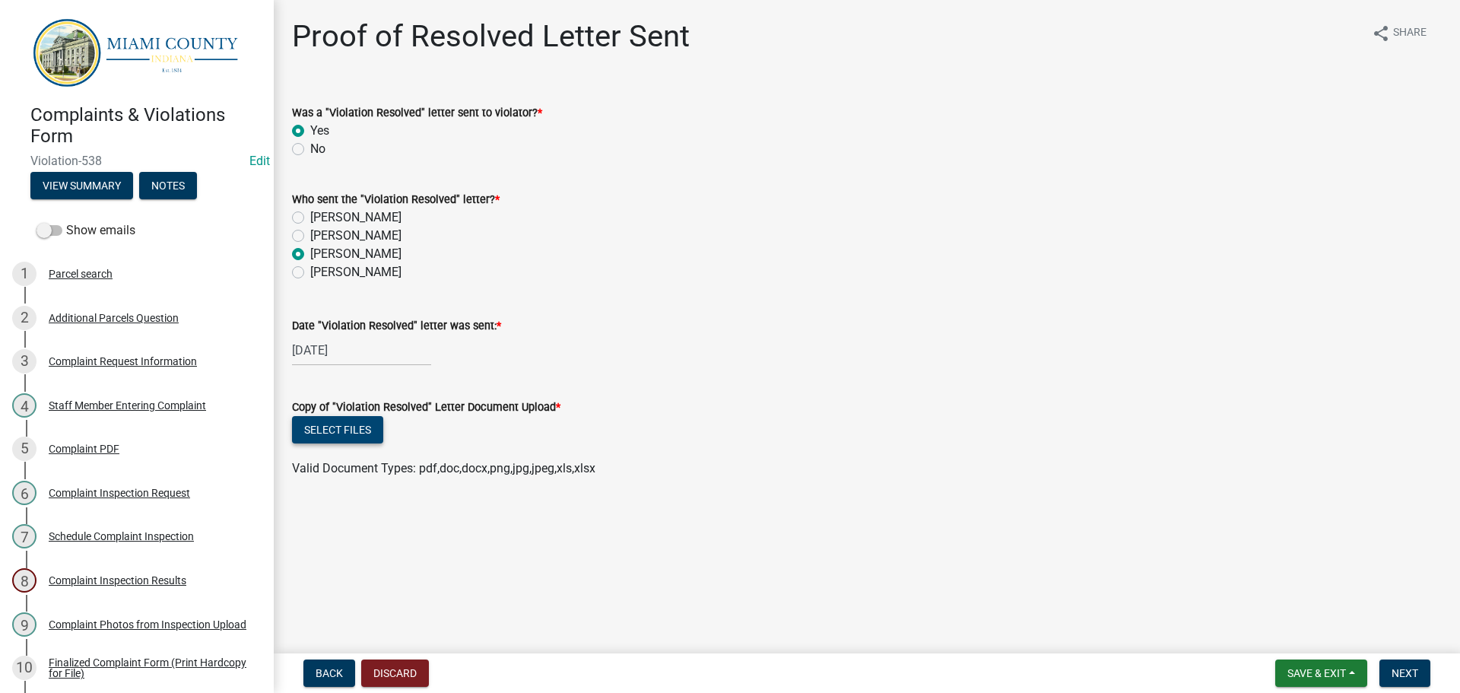
click at [324, 425] on button "Select files" at bounding box center [337, 429] width 91 height 27
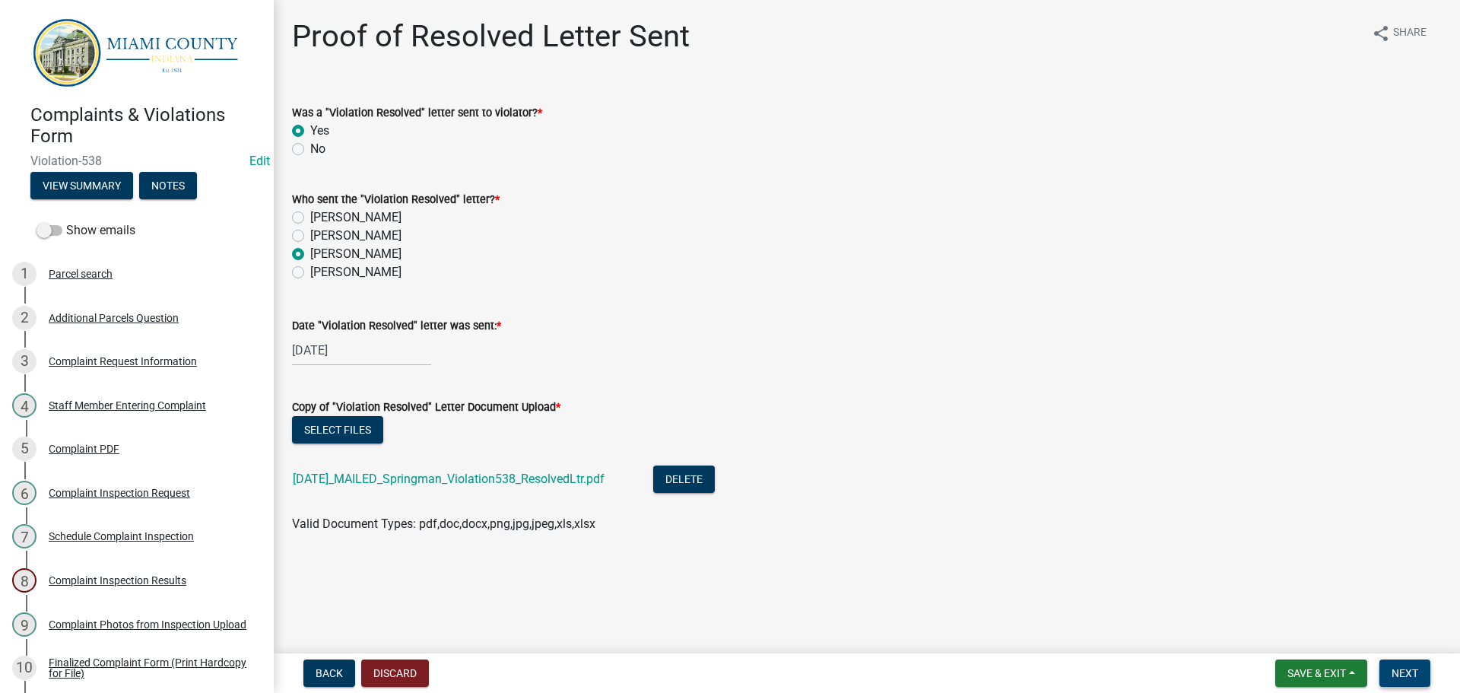
click at [1401, 678] on span "Next" at bounding box center [1405, 673] width 27 height 12
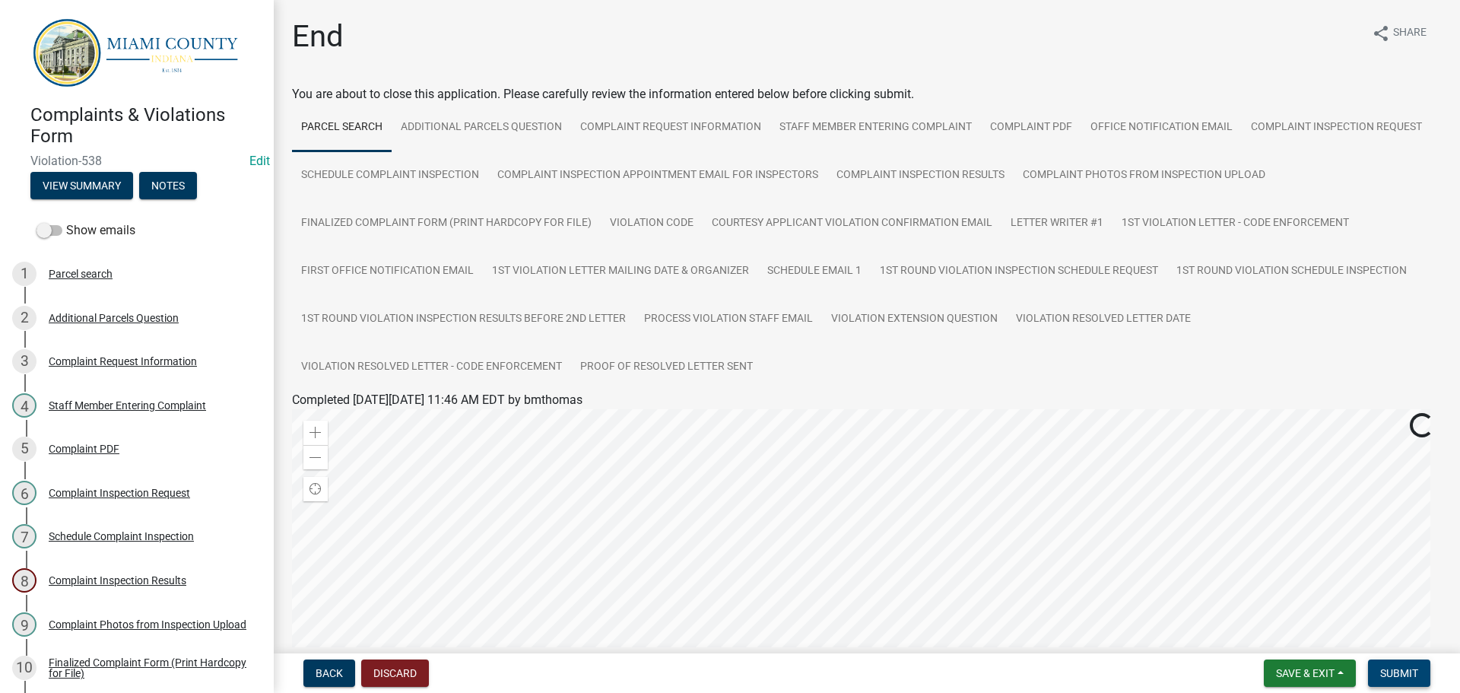
click at [1415, 679] on span "Submit" at bounding box center [1399, 673] width 38 height 12
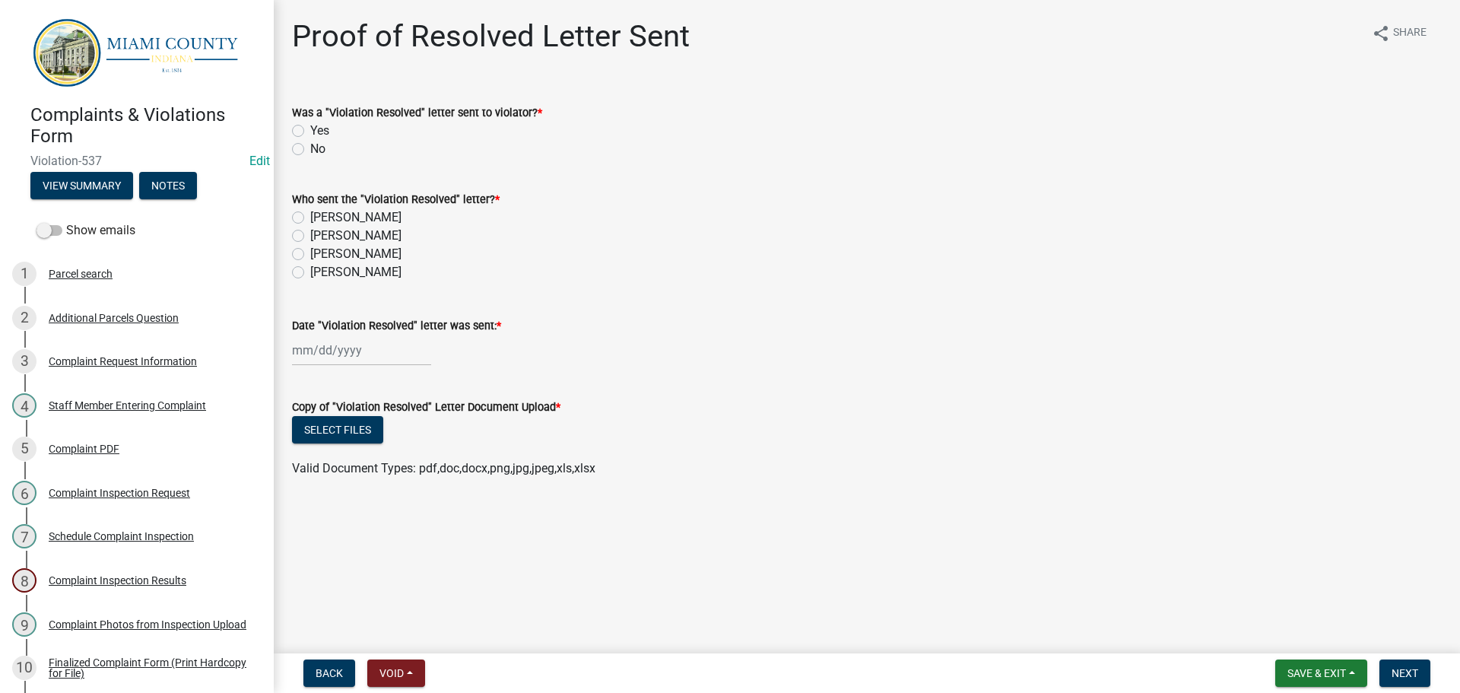
click at [310, 129] on label "Yes" at bounding box center [319, 131] width 19 height 18
click at [310, 129] on input "Yes" at bounding box center [315, 127] width 10 height 10
radio input "true"
click at [310, 257] on label "[PERSON_NAME]" at bounding box center [355, 254] width 91 height 18
click at [310, 255] on input "[PERSON_NAME]" at bounding box center [315, 250] width 10 height 10
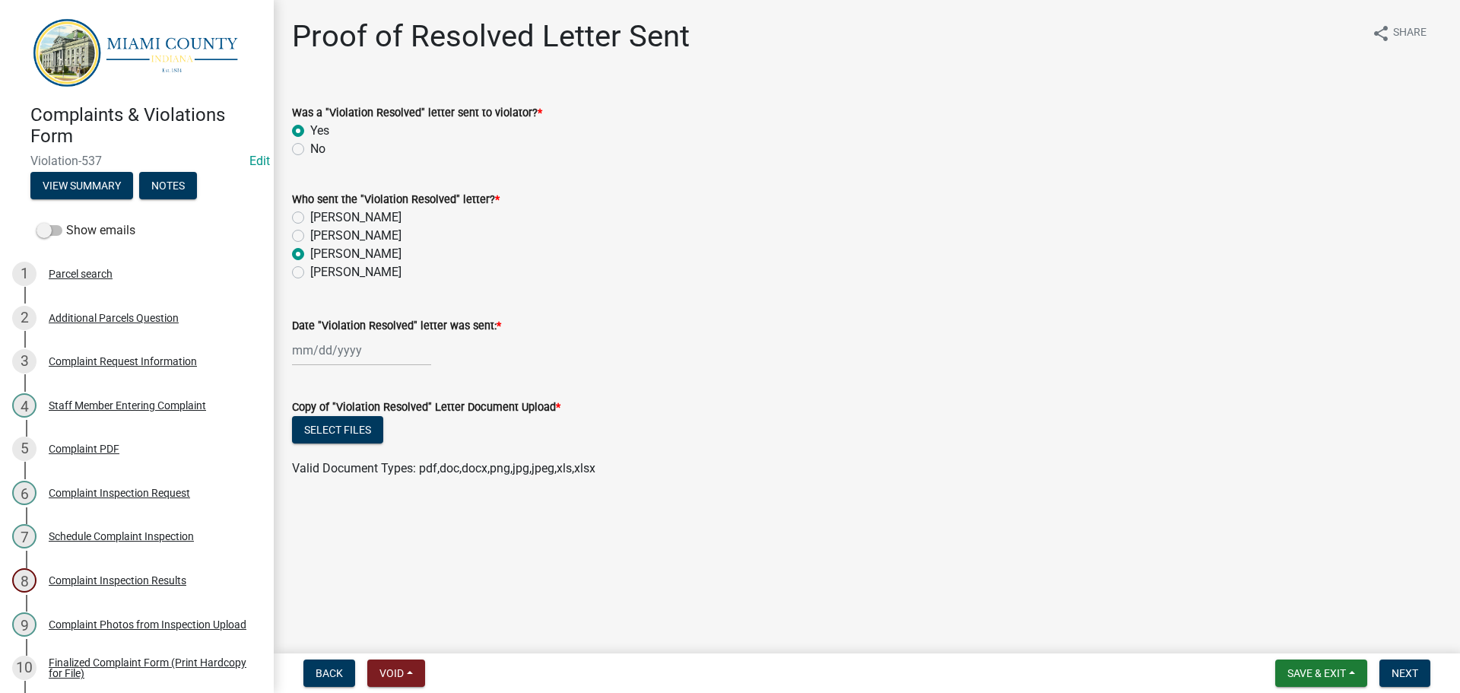
radio input "true"
click at [310, 341] on div at bounding box center [361, 350] width 139 height 31
select select "10"
select select "2025"
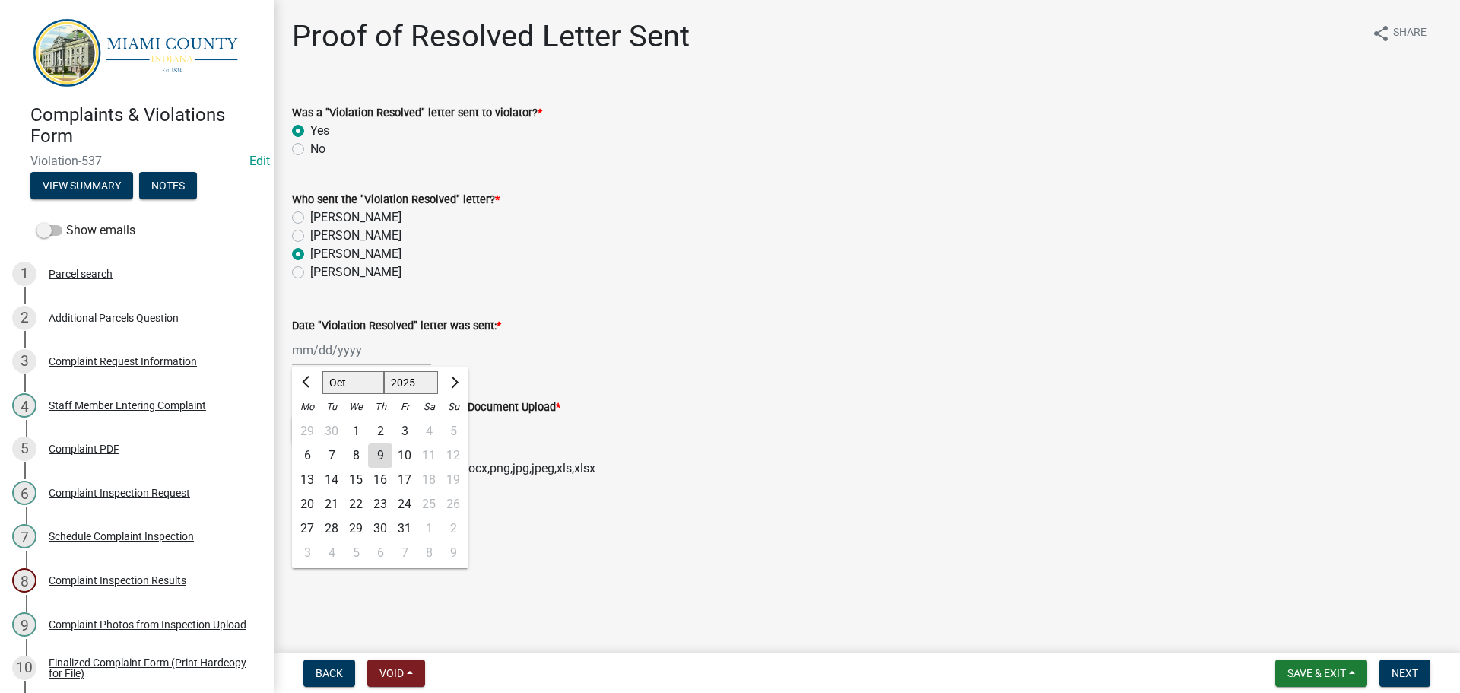
click at [376, 452] on div "9" at bounding box center [380, 455] width 24 height 24
type input "[DATE]"
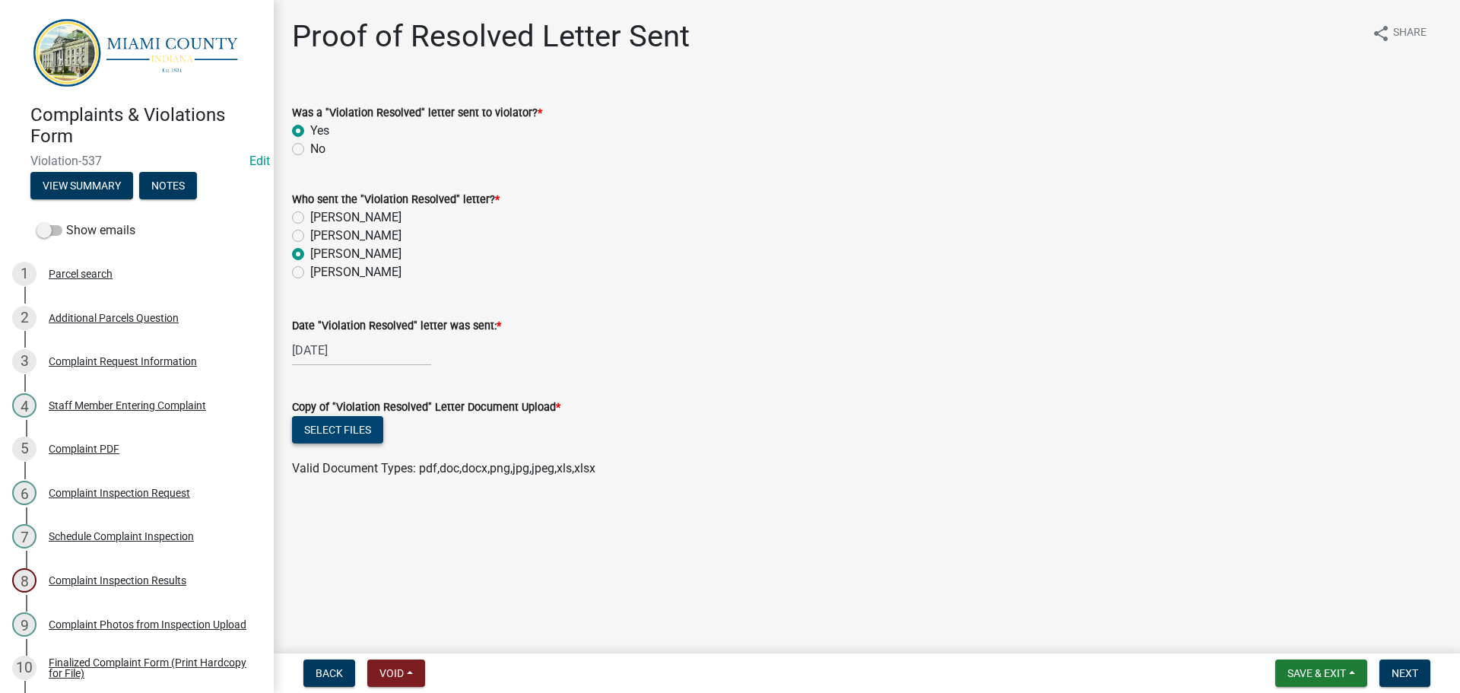
click at [364, 437] on button "Select files" at bounding box center [337, 429] width 91 height 27
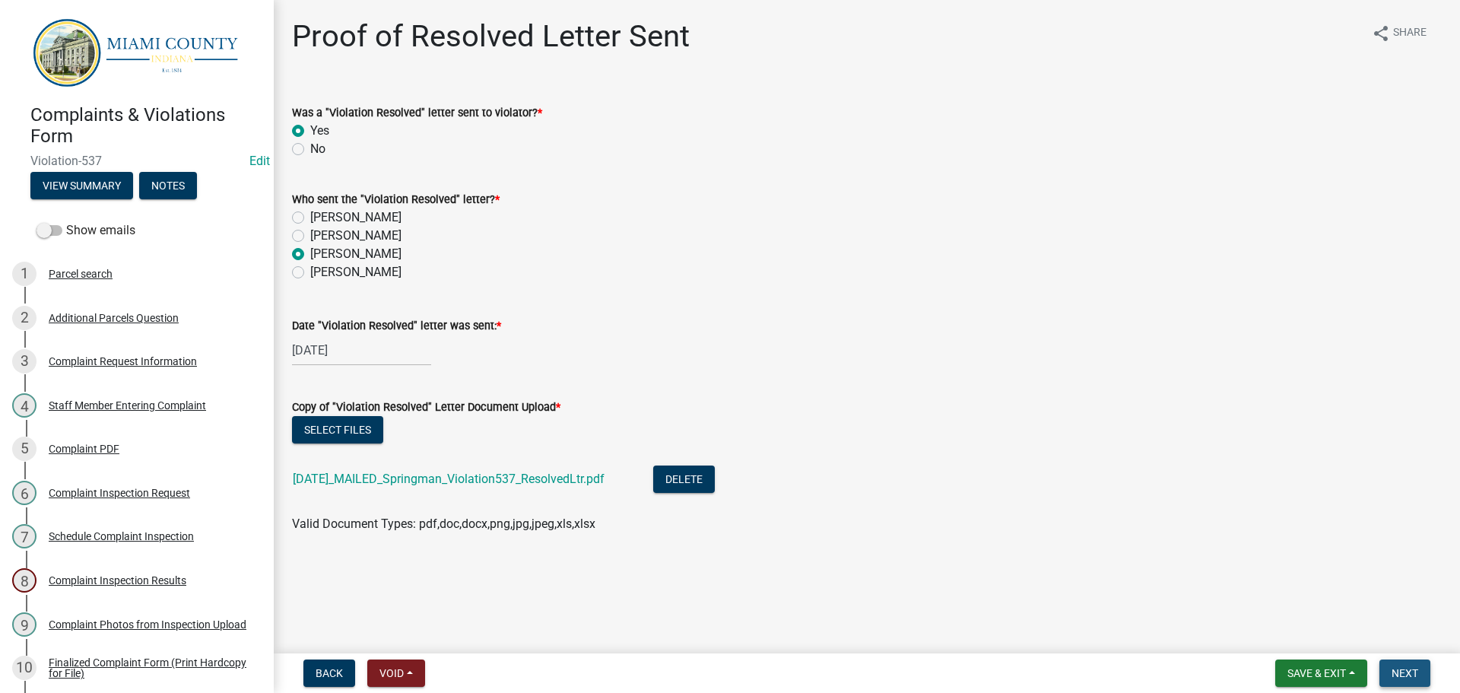
click at [1408, 667] on span "Next" at bounding box center [1405, 673] width 27 height 12
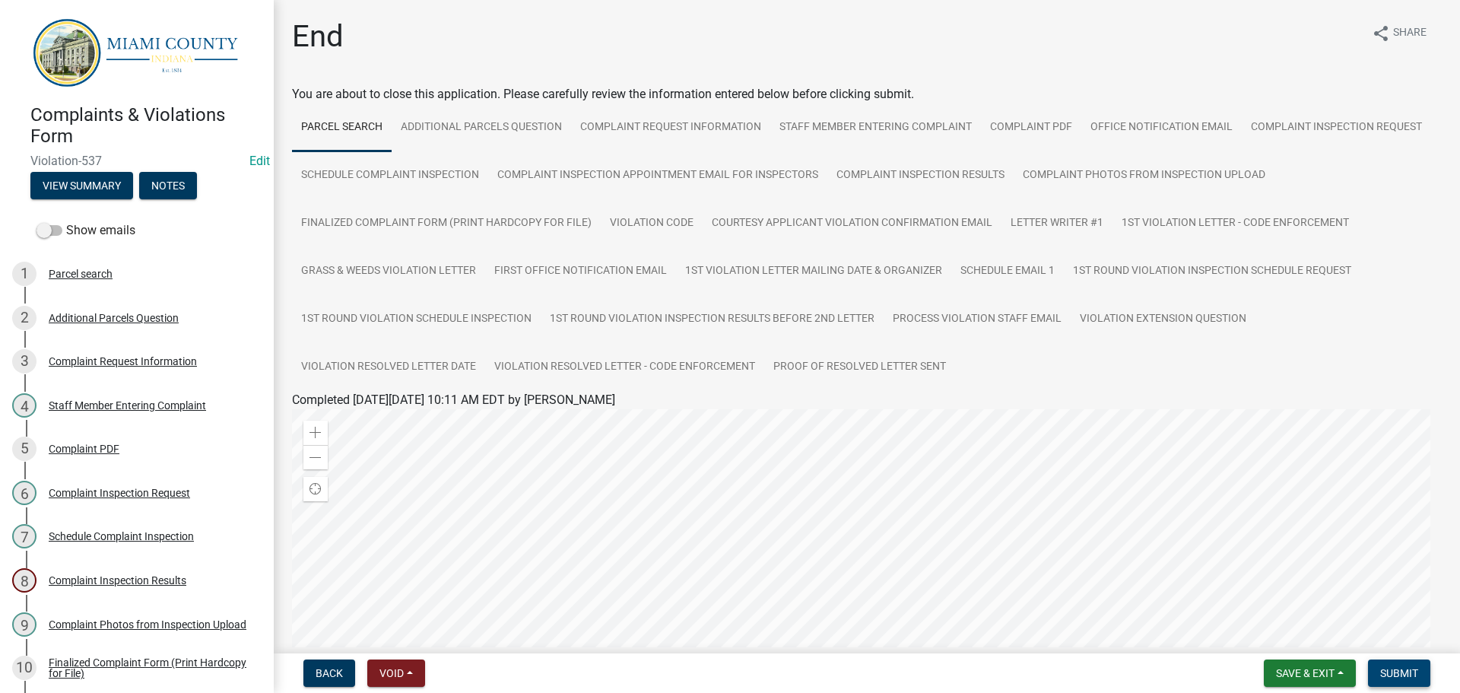
click at [1406, 667] on span "Submit" at bounding box center [1399, 673] width 38 height 12
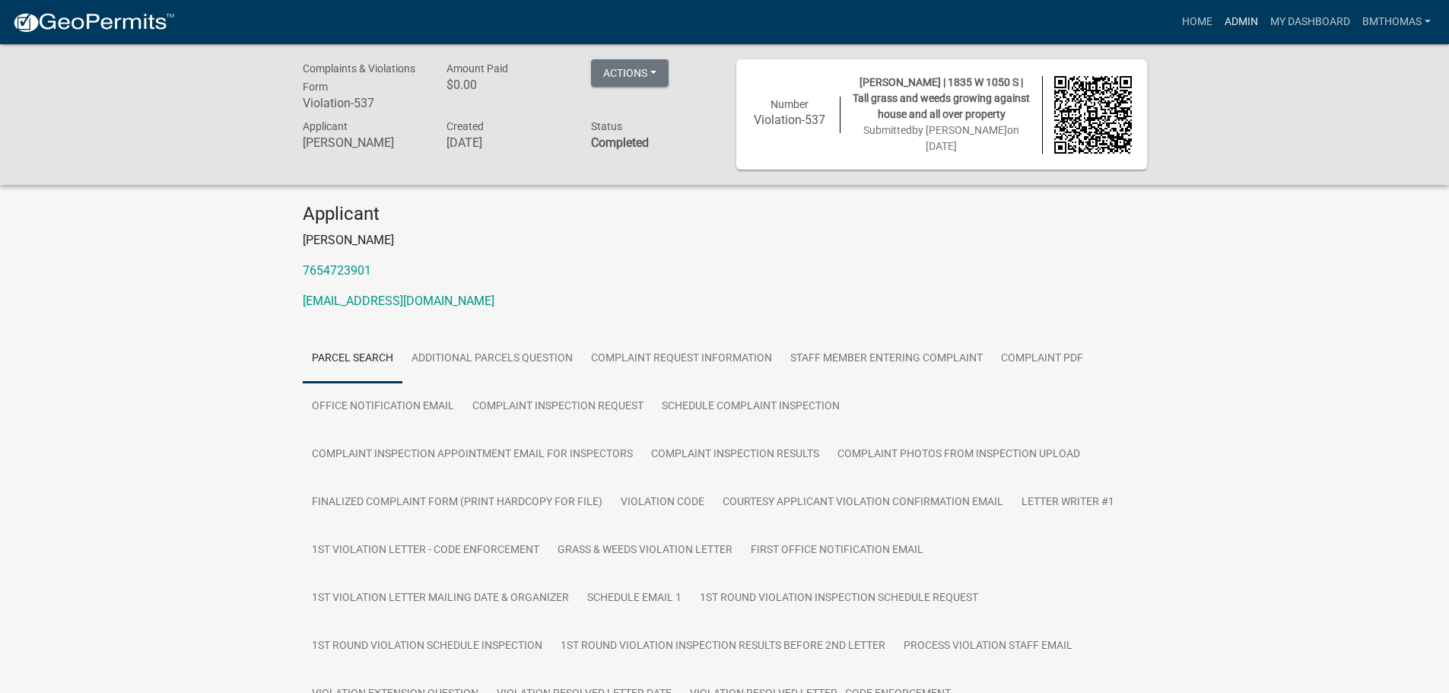
click at [1246, 16] on link "Admin" at bounding box center [1241, 22] width 46 height 29
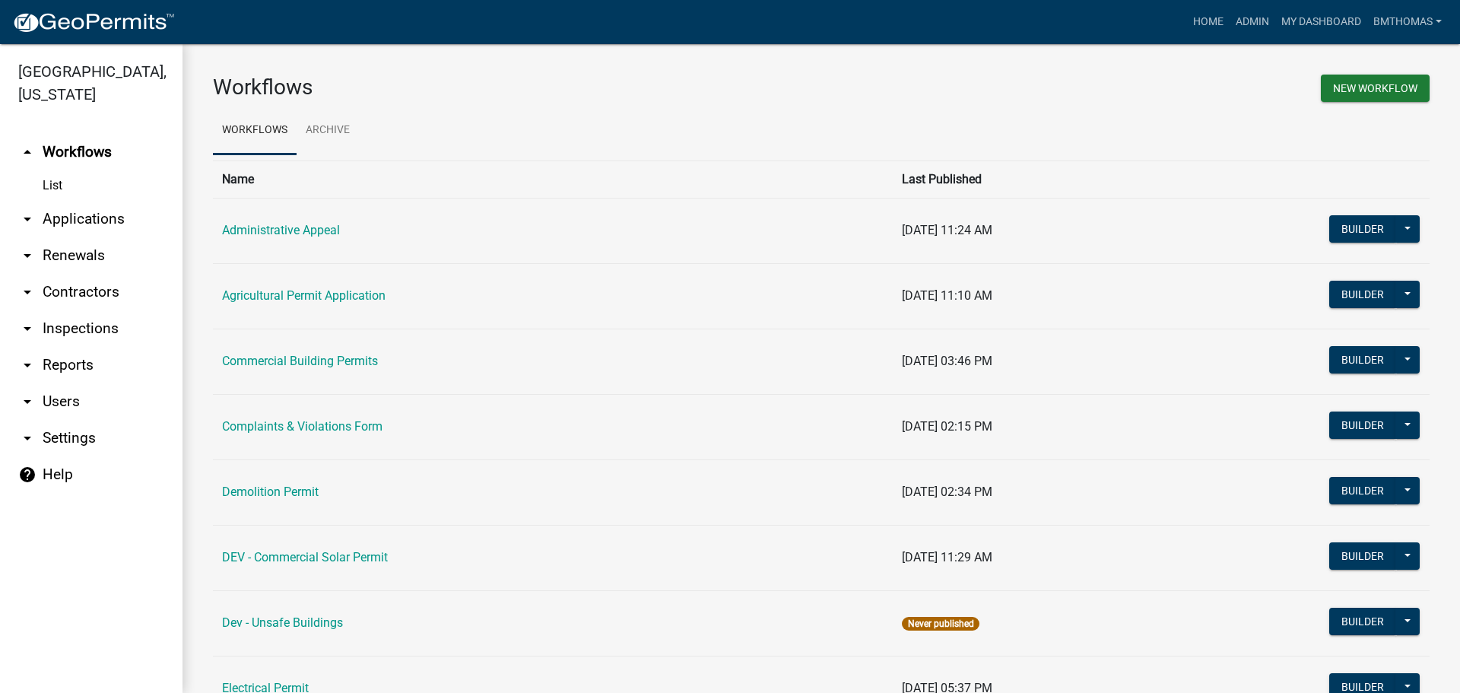
click at [93, 203] on link "arrow_drop_down Applications" at bounding box center [91, 219] width 183 height 37
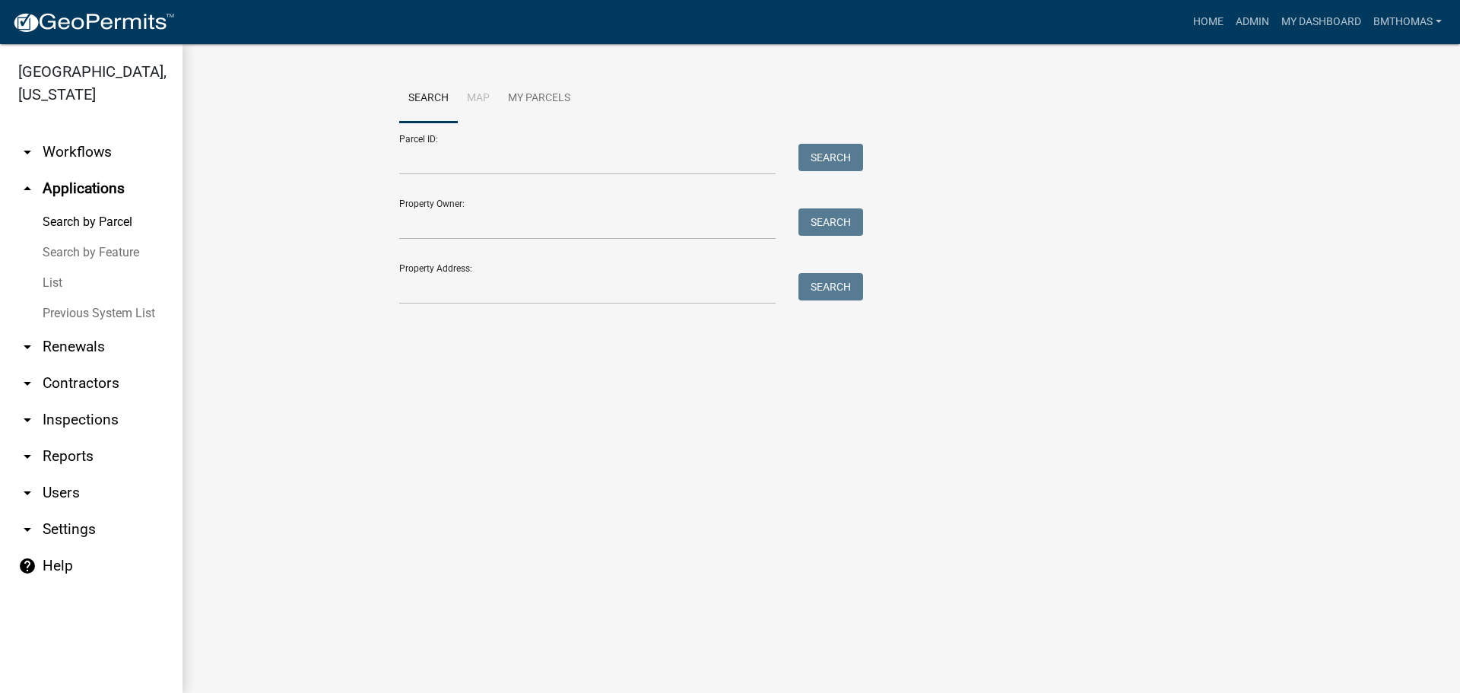
click at [51, 268] on link "List" at bounding box center [91, 283] width 183 height 30
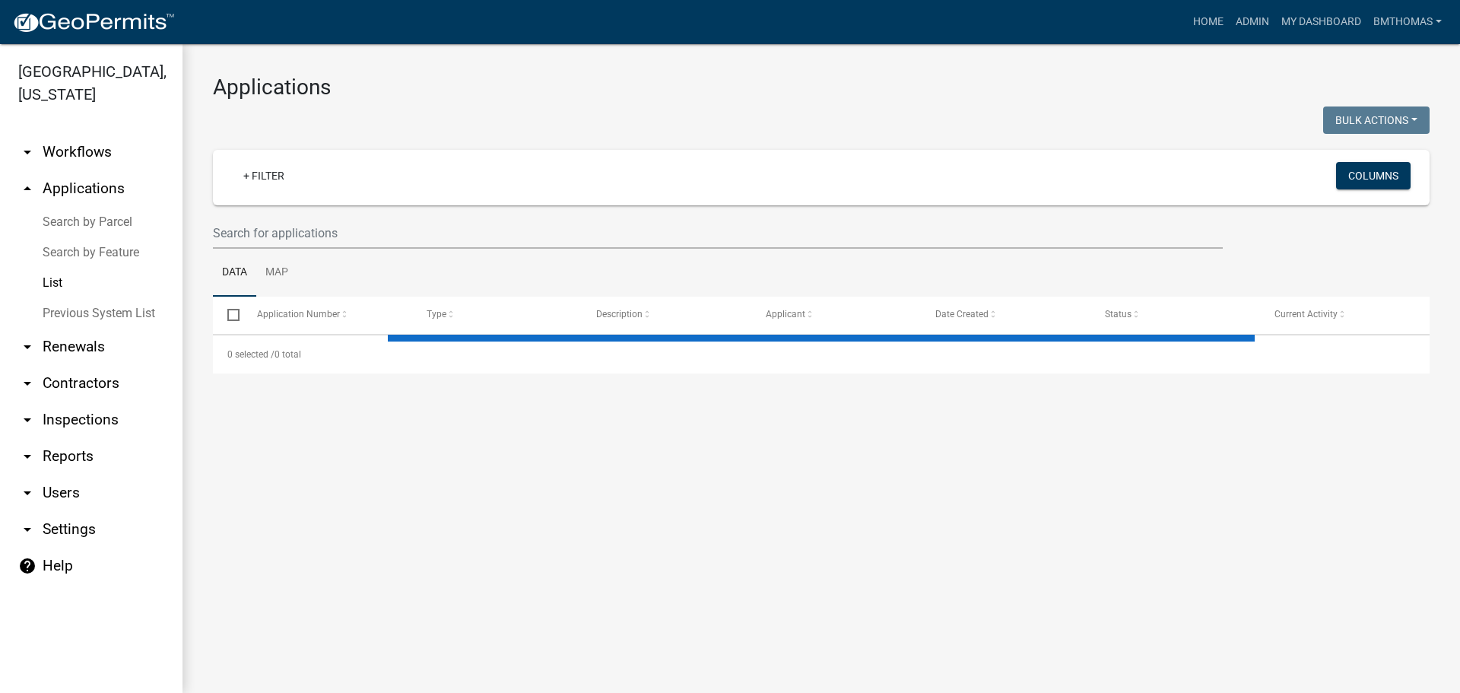
select select "3: 100"
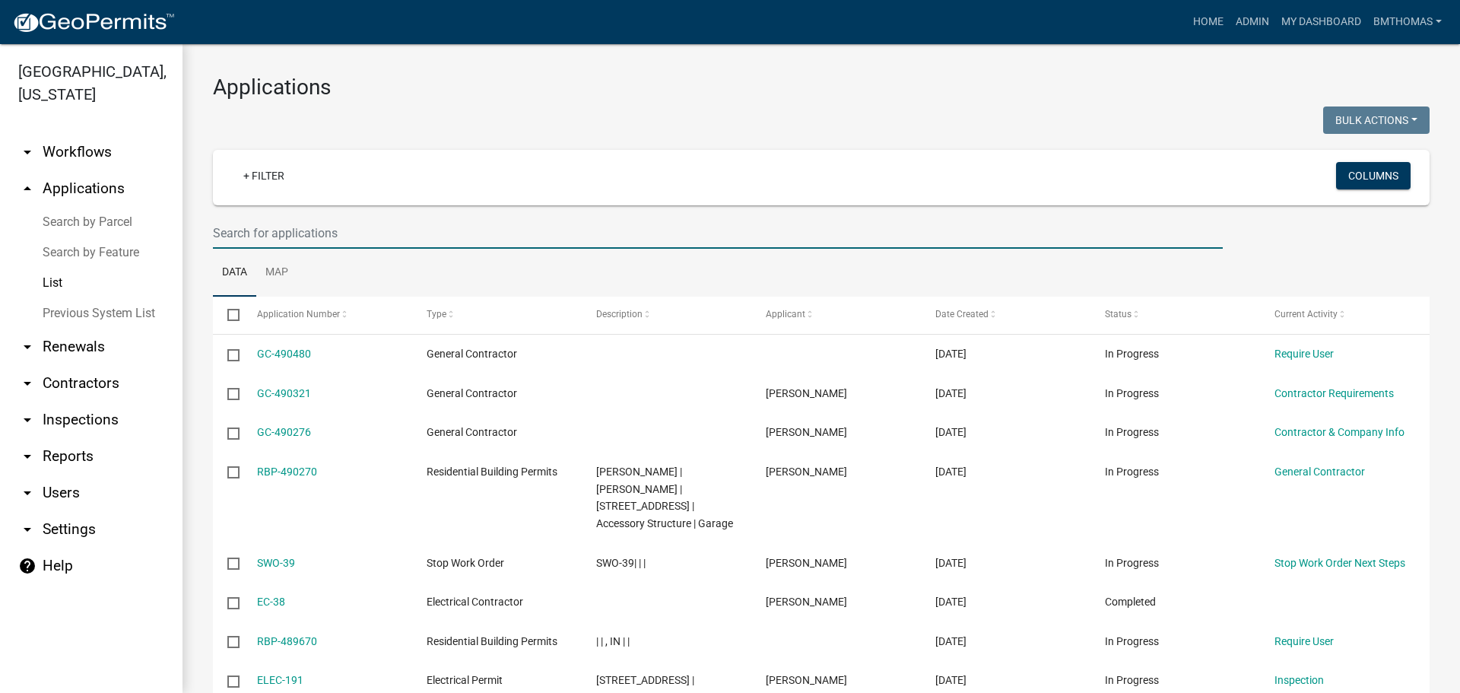
click at [301, 235] on input "text" at bounding box center [718, 233] width 1010 height 31
